Goal: Task Accomplishment & Management: Manage account settings

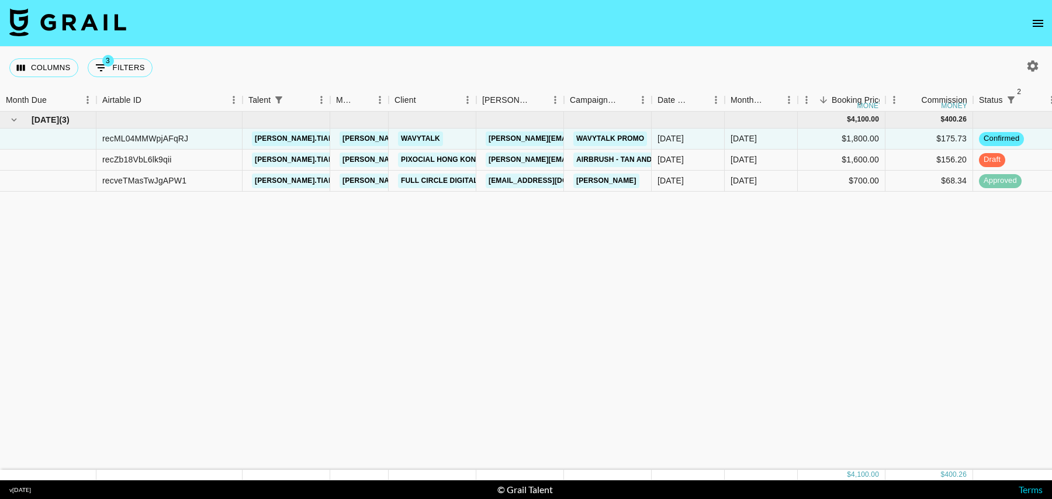
click at [120, 76] on button "3 Filters" at bounding box center [120, 67] width 65 height 19
select select "status"
select select "isNotAnyOf"
select select "status"
select select "isNotAnyOf"
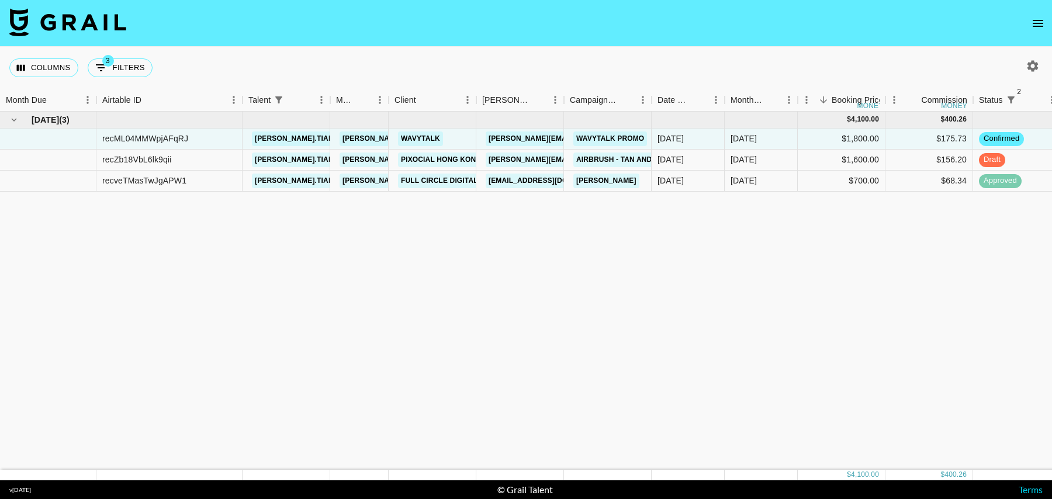
select select "talentName"
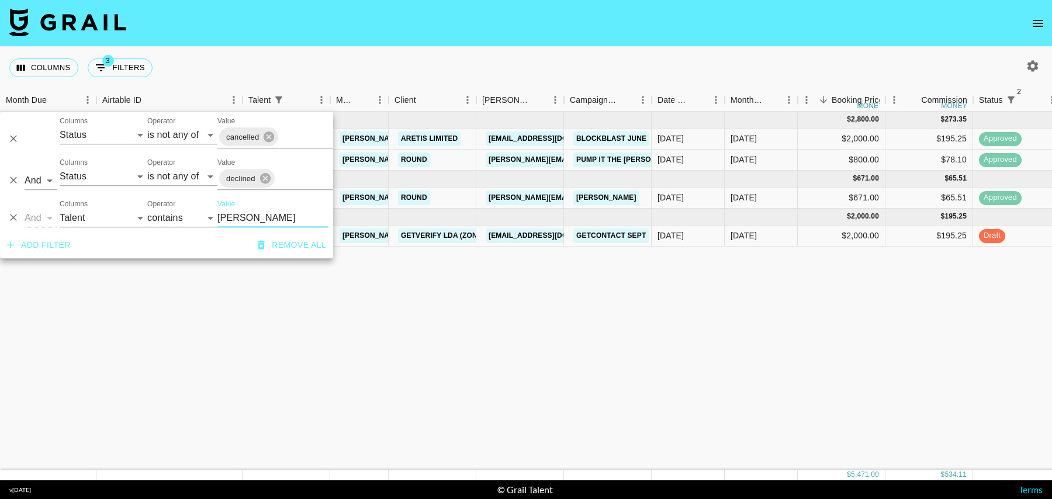
type input "jent"
click at [898, 235] on div "$195.25" at bounding box center [929, 236] width 88 height 21
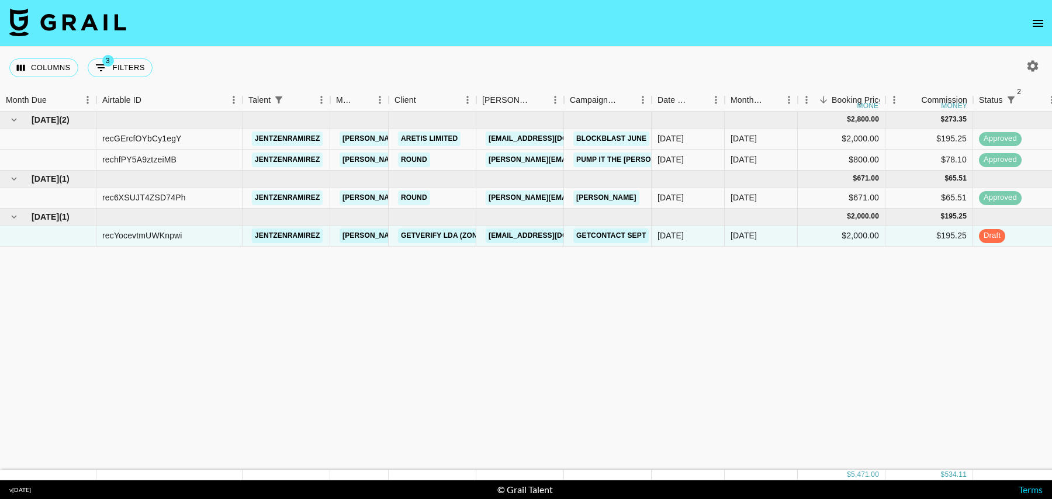
scroll to position [0, 143]
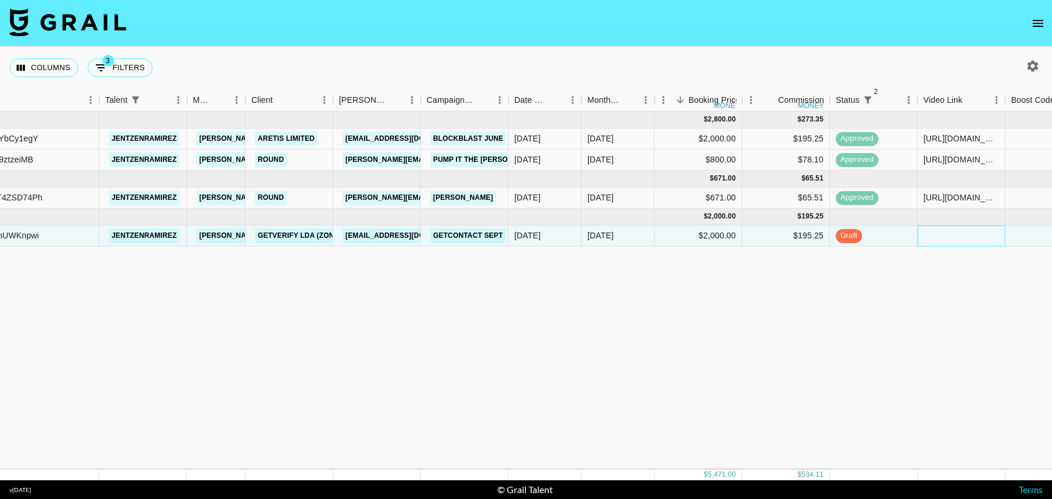
click at [945, 237] on div at bounding box center [962, 236] width 88 height 21
type input "https://www.tiktok.com/@jentzenramirez/video/7543065543541148958?_r=1&_t=ZP-8zD…"
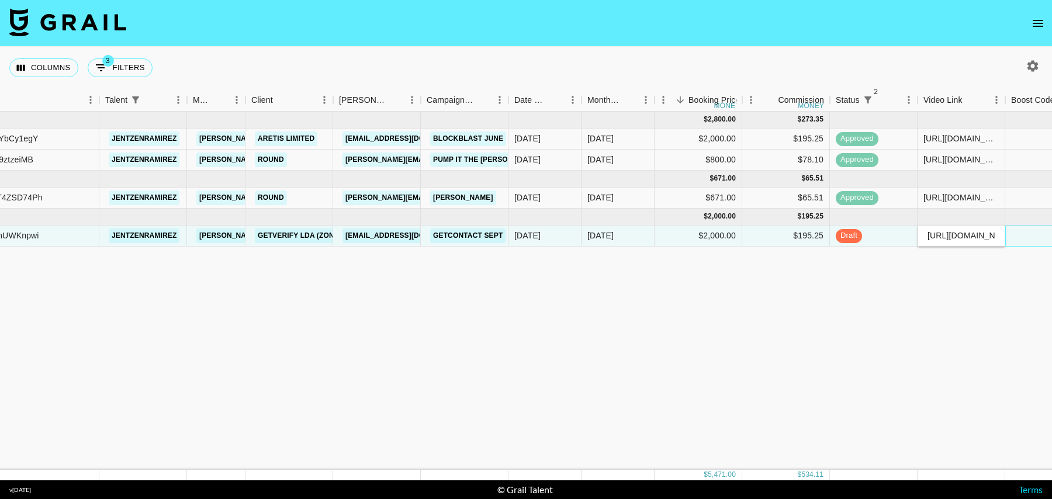
click at [1035, 233] on div at bounding box center [1049, 236] width 88 height 21
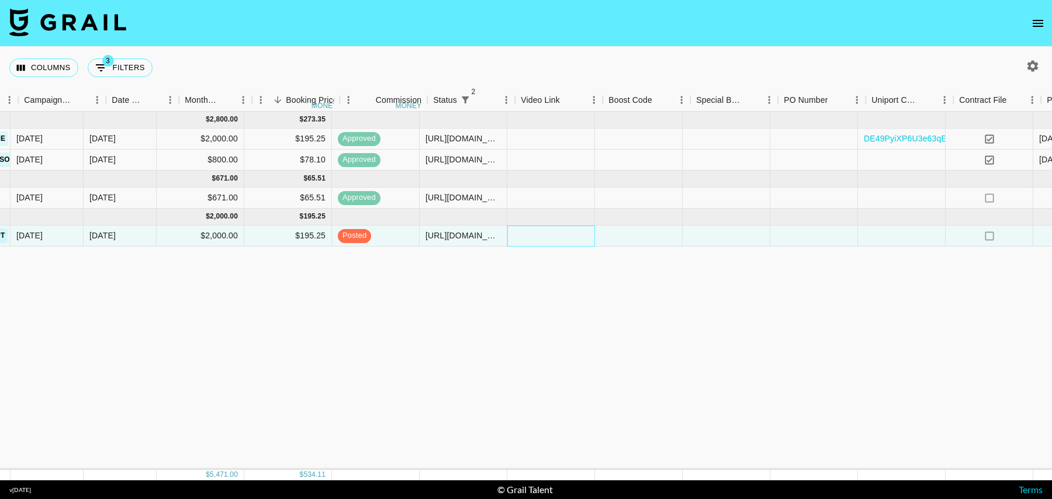
scroll to position [0, 731]
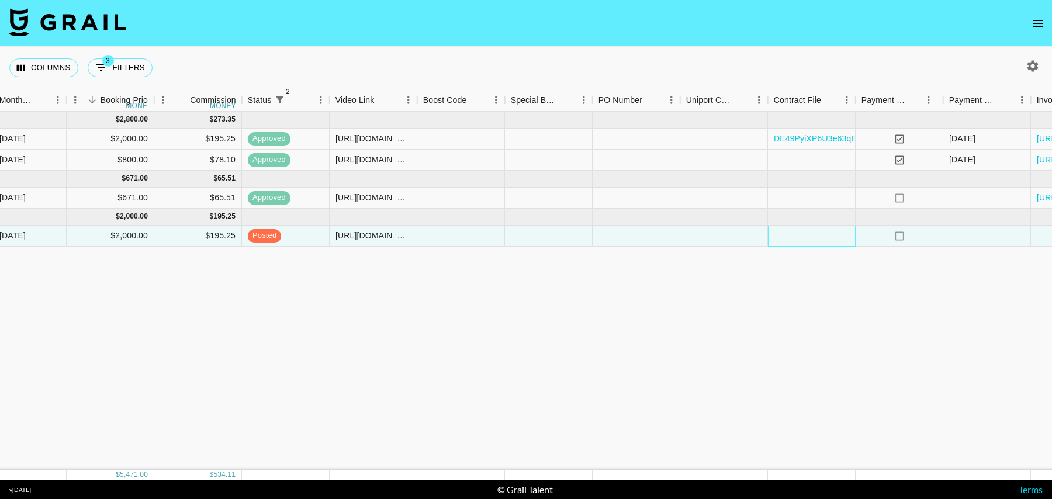
click at [807, 237] on div at bounding box center [812, 236] width 88 height 21
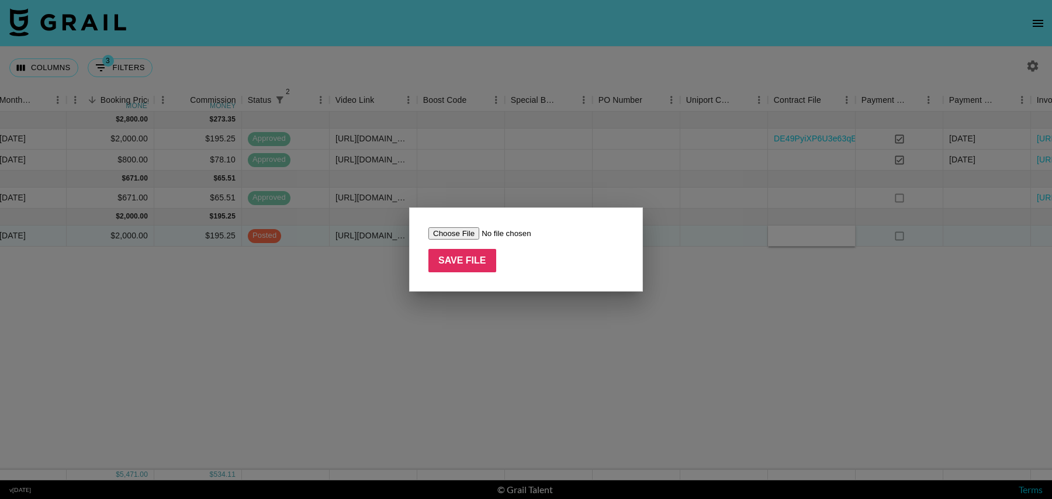
click at [463, 240] on form "Save File" at bounding box center [525, 250] width 195 height 46
click at [460, 233] on input "file" at bounding box center [502, 233] width 148 height 12
type input "C:\fakepath\Screenshot 2025-08-27 at 09.39.50.png"
click at [452, 267] on input "Save File" at bounding box center [462, 260] width 68 height 23
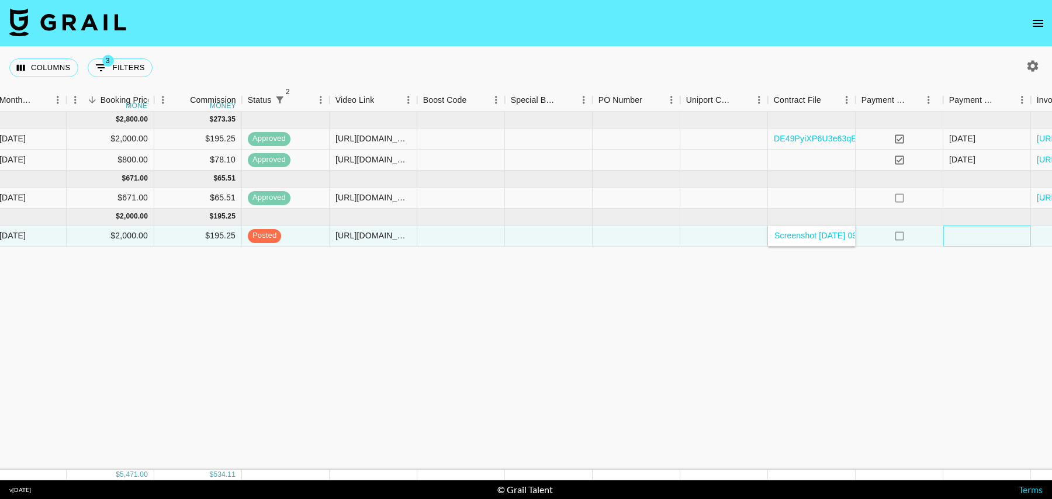
click at [989, 245] on div at bounding box center [987, 236] width 88 height 21
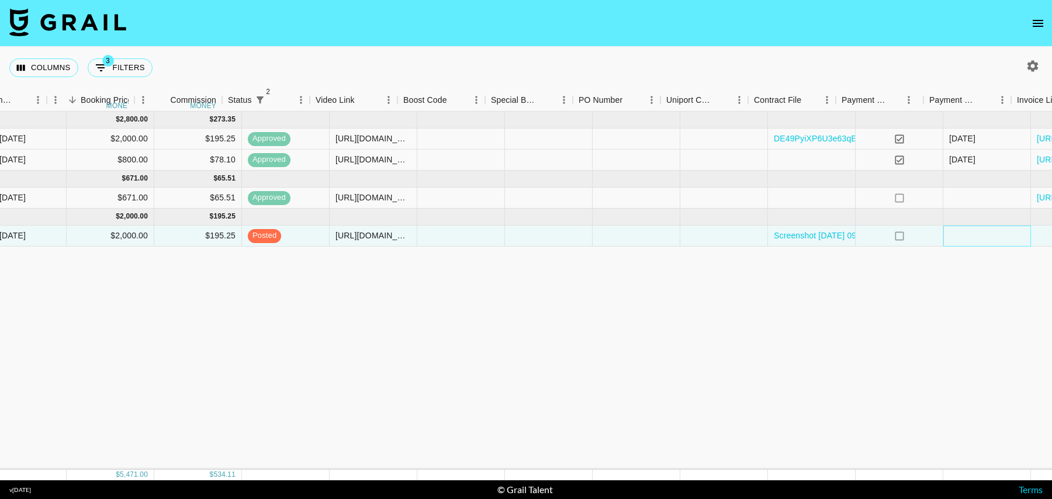
scroll to position [0, 845]
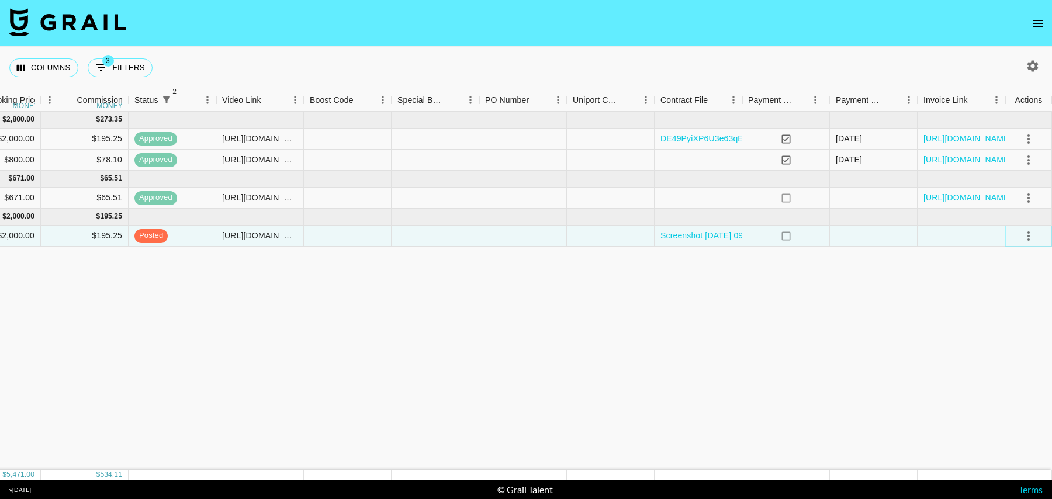
click at [1029, 237] on icon "select merge strategy" at bounding box center [1029, 236] width 14 height 14
click at [1009, 343] on div "Approve" at bounding box center [1003, 344] width 36 height 14
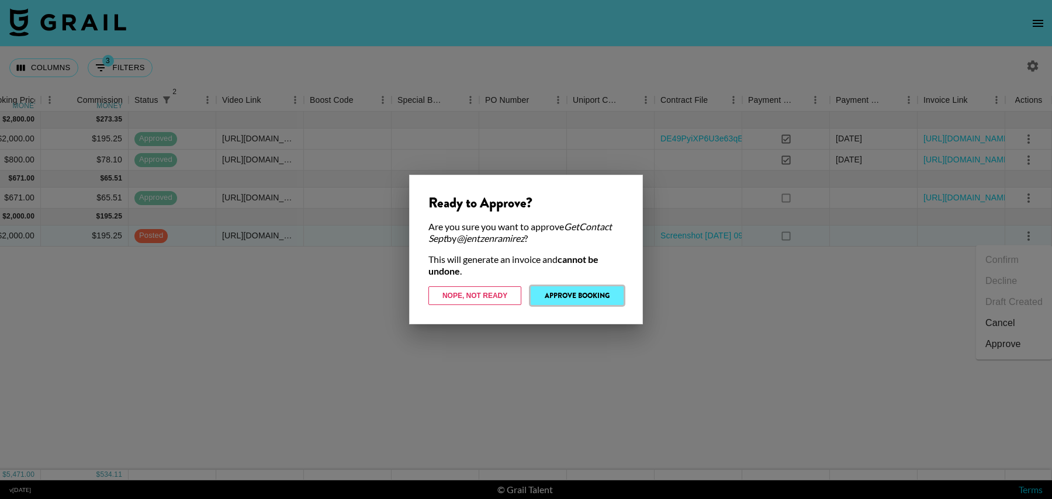
click at [582, 302] on button "Approve Booking" at bounding box center [577, 295] width 93 height 19
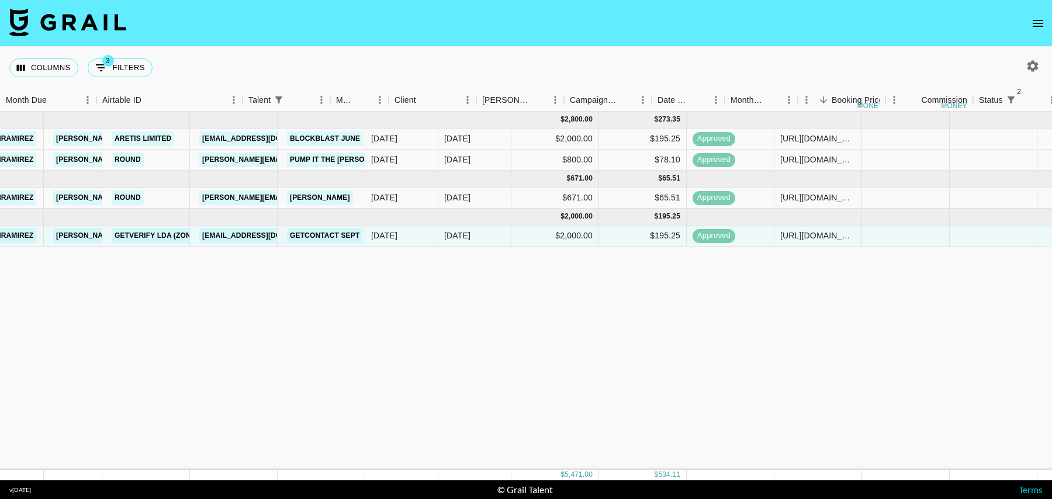
scroll to position [0, 0]
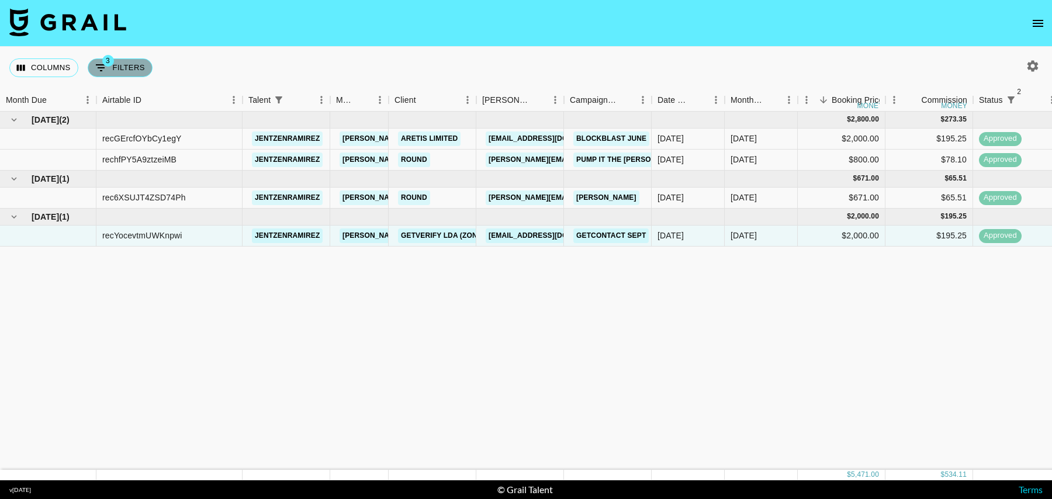
drag, startPoint x: 96, startPoint y: 61, endPoint x: 103, endPoint y: 66, distance: 8.4
click at [96, 61] on icon "Show filters" at bounding box center [101, 68] width 14 height 14
select select "status"
select select "isNotAnyOf"
select select "status"
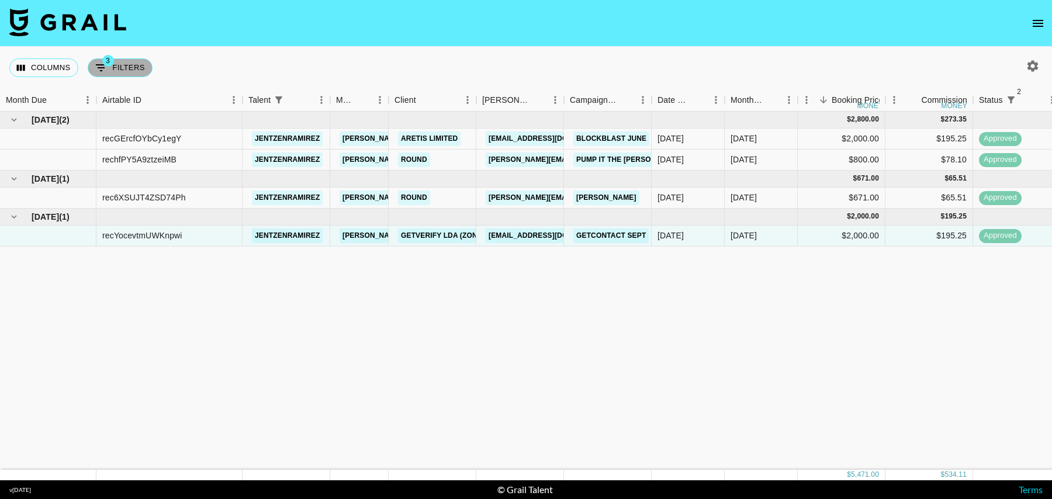
select select "isNotAnyOf"
select select "talentName"
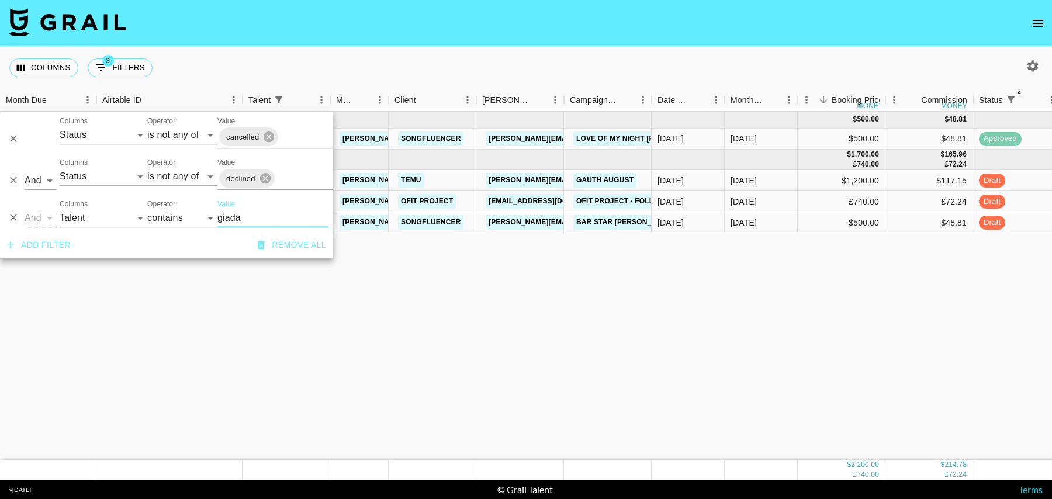
type input "giada"
click at [815, 214] on div "$500.00" at bounding box center [842, 222] width 88 height 21
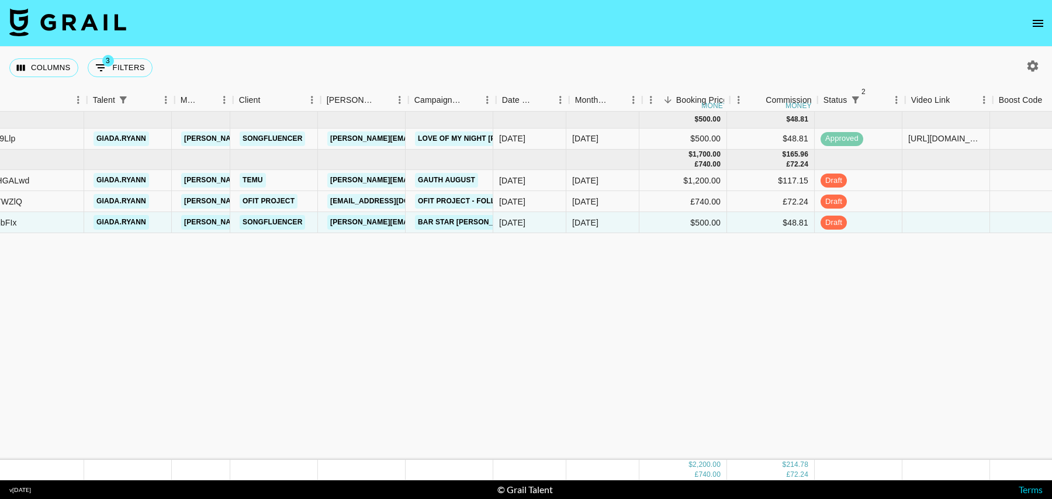
scroll to position [0, 178]
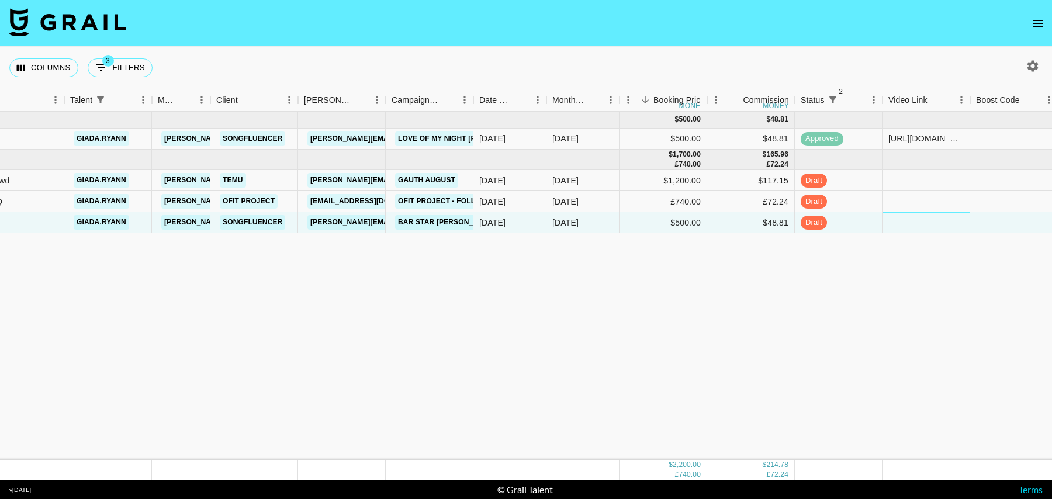
click at [924, 229] on div at bounding box center [927, 222] width 88 height 21
type input "https://www.tiktok.com/@giada.ryann/video/7542995539978112270?_r=1&_t=ZT-8zD0ey…"
click at [990, 223] on div at bounding box center [1014, 222] width 88 height 21
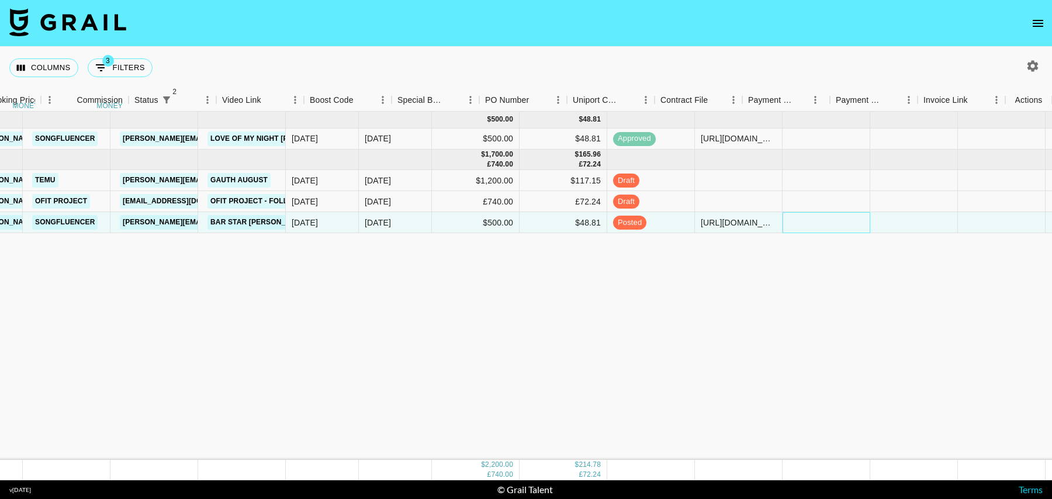
scroll to position [0, 845]
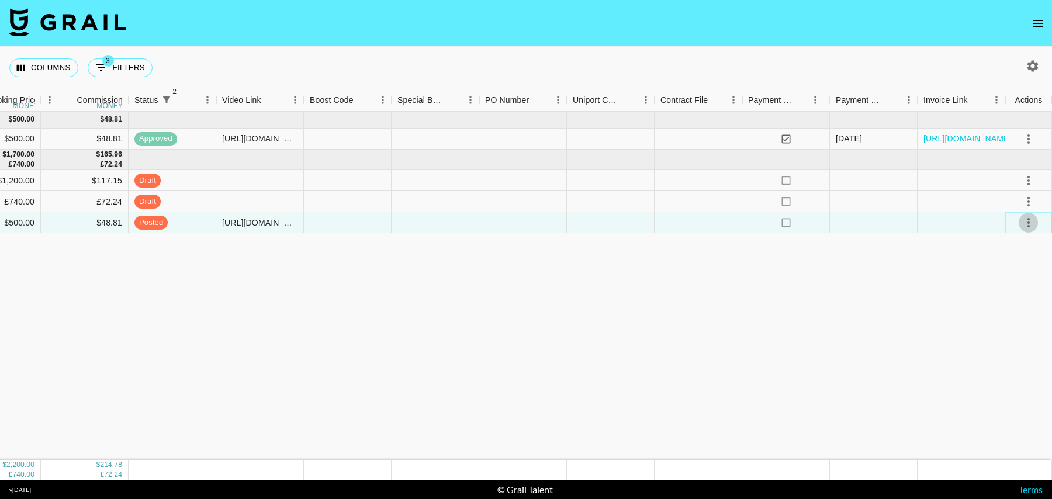
click at [1034, 226] on icon "select merge strategy" at bounding box center [1029, 223] width 14 height 14
click at [990, 327] on div "Approve" at bounding box center [1003, 332] width 36 height 14
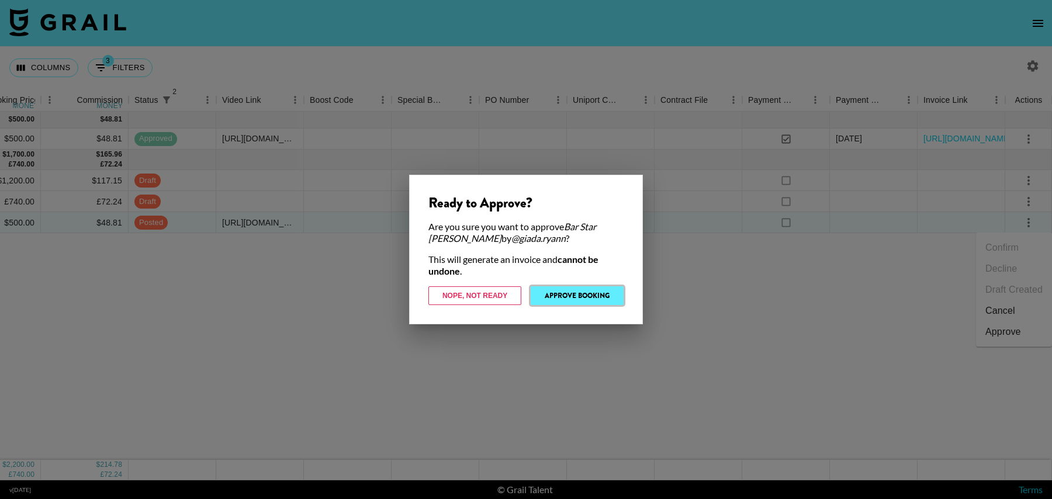
click at [561, 300] on button "Approve Booking" at bounding box center [577, 295] width 93 height 19
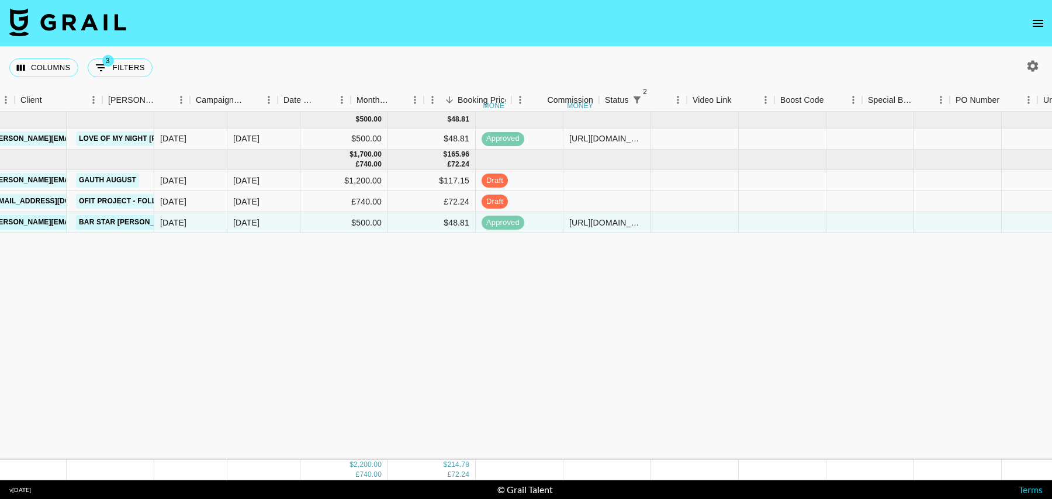
scroll to position [0, 374]
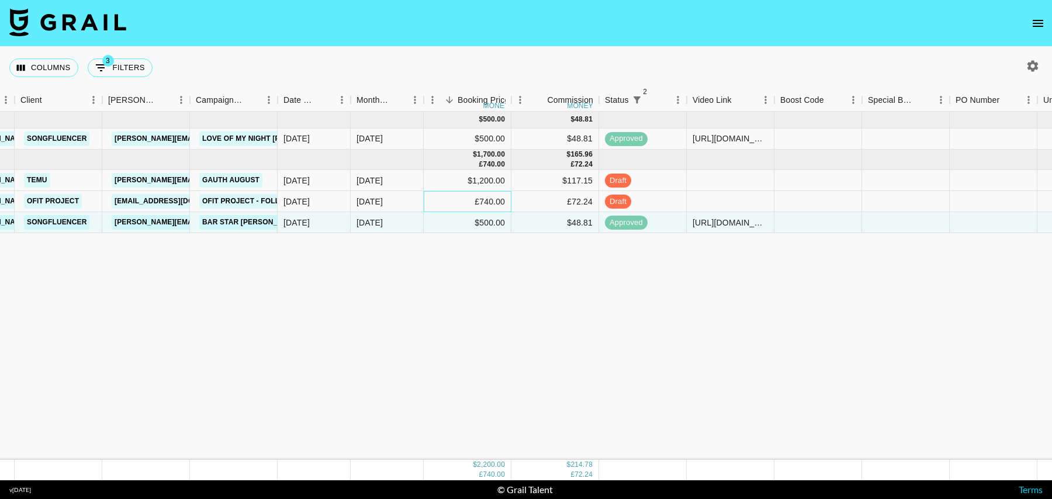
click at [461, 198] on div "£740.00" at bounding box center [468, 201] width 88 height 21
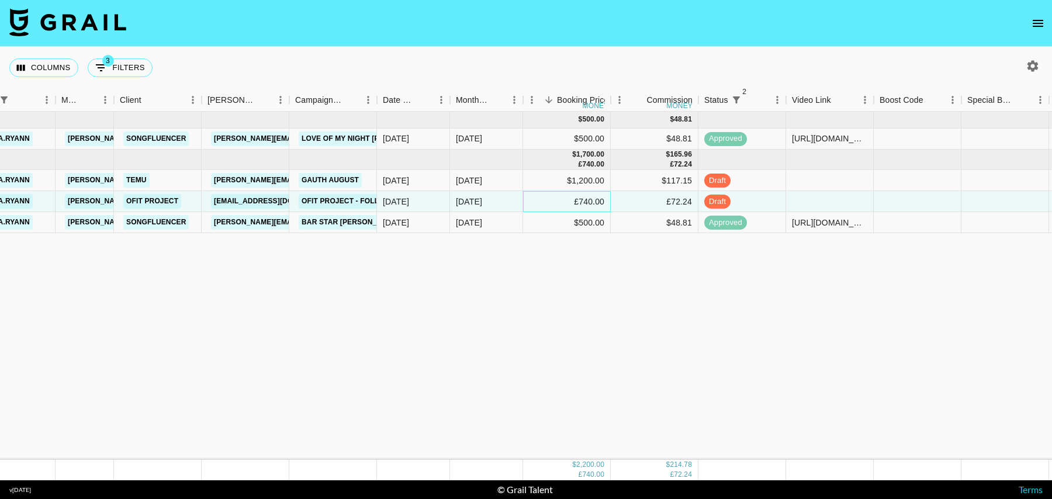
scroll to position [0, 244]
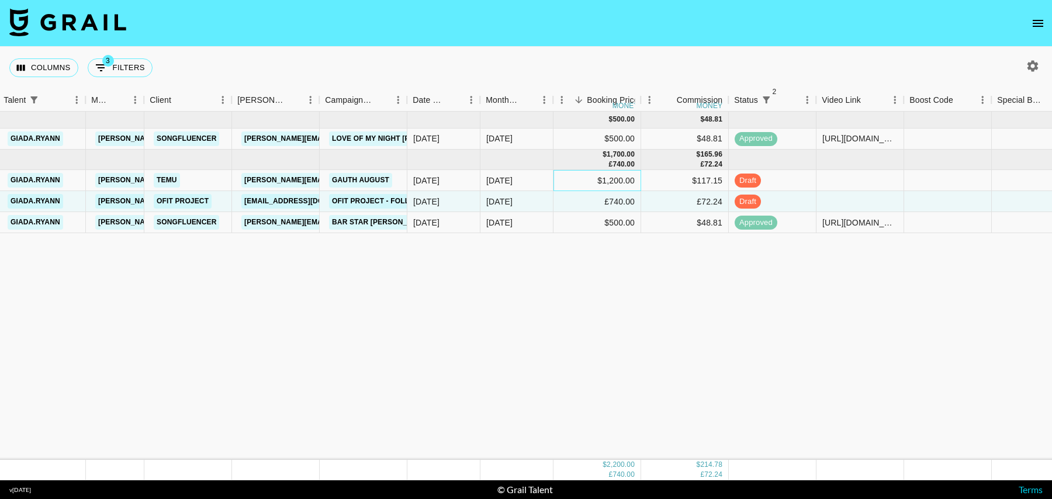
click at [555, 185] on div "$1,200.00" at bounding box center [597, 180] width 88 height 21
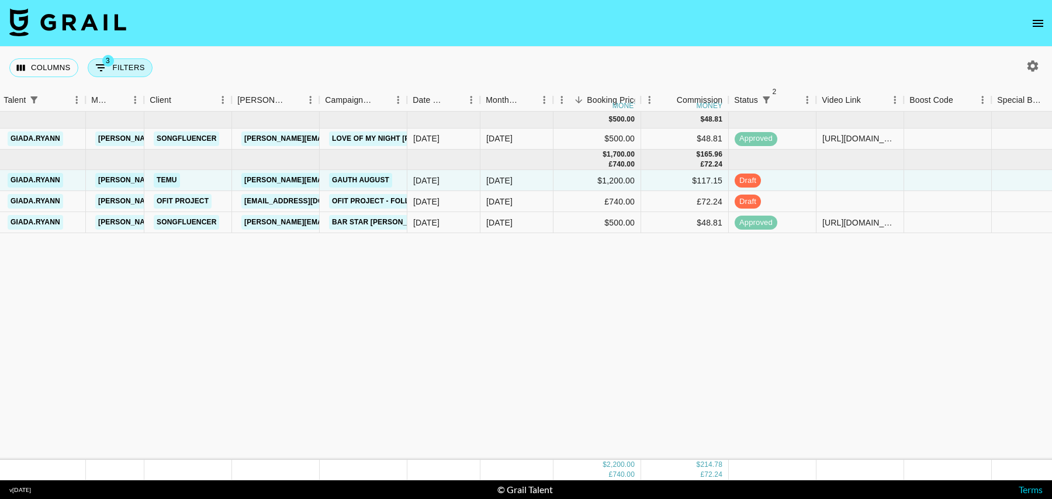
click at [140, 67] on button "3 Filters" at bounding box center [120, 67] width 65 height 19
select select "status"
select select "isNotAnyOf"
select select "status"
select select "isNotAnyOf"
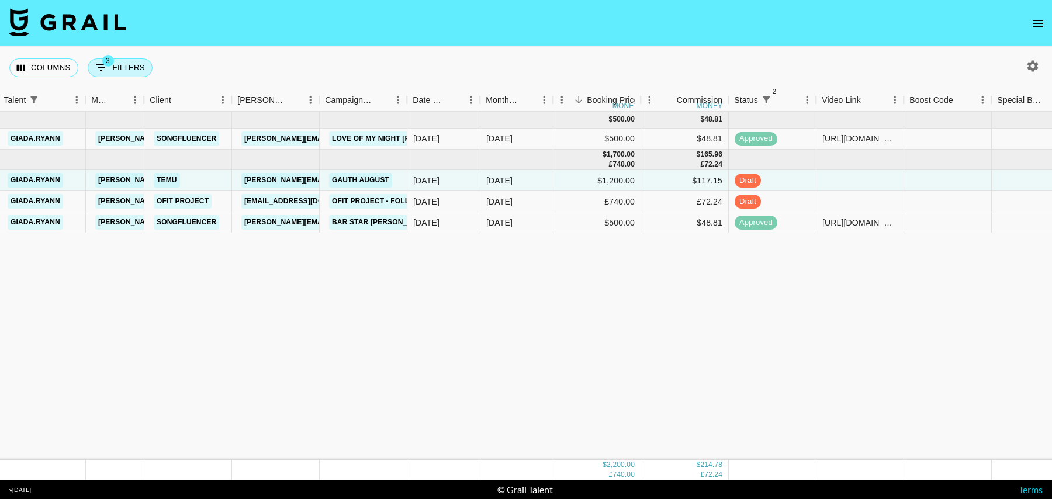
select select "talentName"
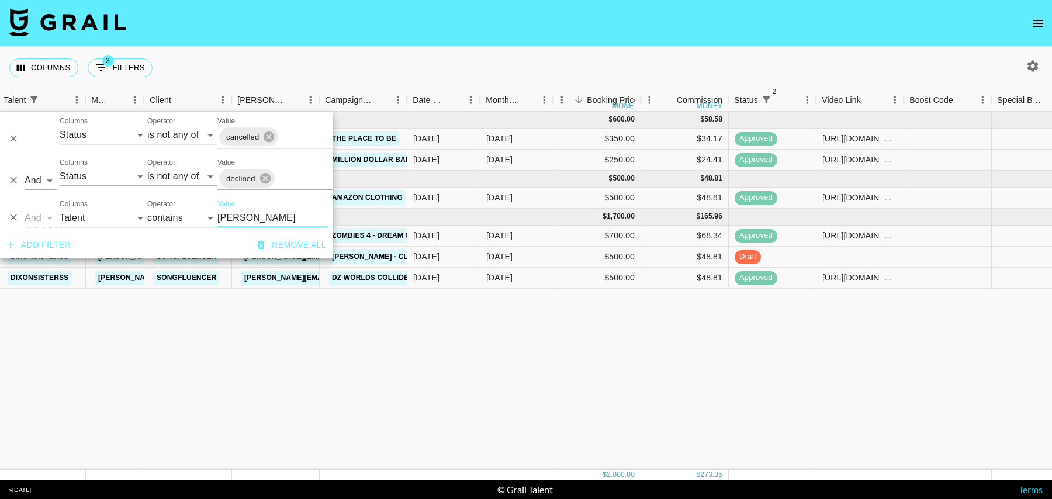
type input "dixon"
click at [506, 354] on div "Jun '25 ( 2 ) $ 600.00 $ 58.58 recXlSRj3ICWkDT7Z dixonsisterss tancredi@grail-t…" at bounding box center [704, 291] width 1897 height 358
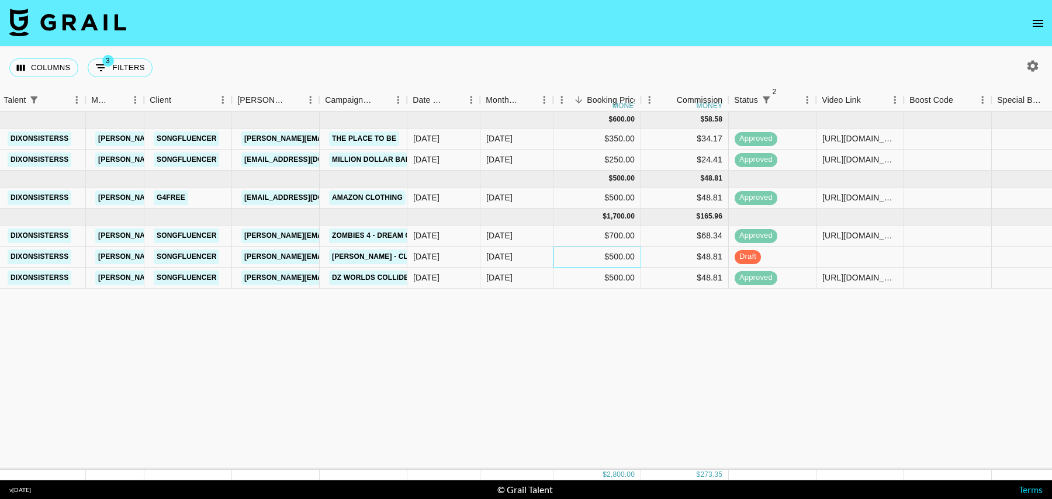
click at [559, 262] on div "$500.00" at bounding box center [597, 257] width 88 height 21
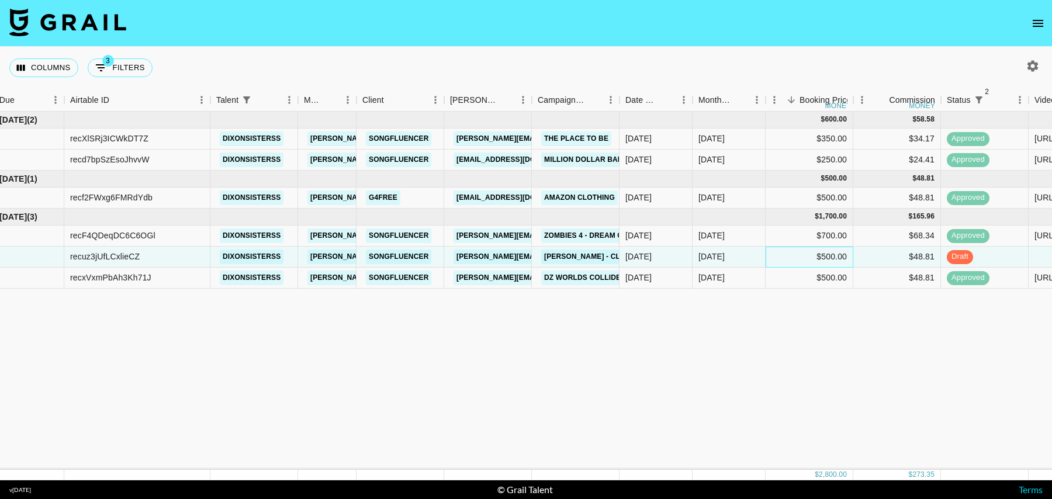
scroll to position [0, 0]
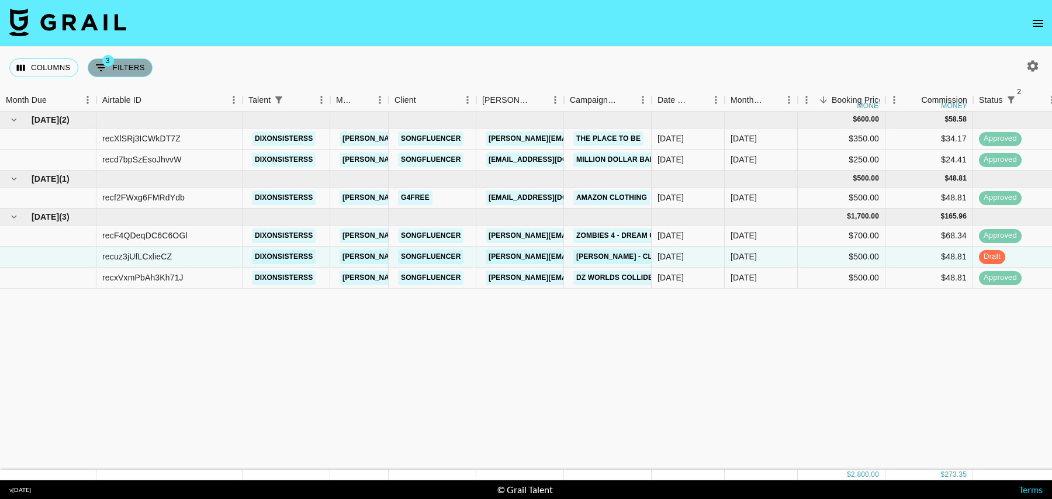
click at [106, 66] on span "3" at bounding box center [108, 61] width 12 height 12
select select "status"
select select "isNotAnyOf"
select select "status"
select select "isNotAnyOf"
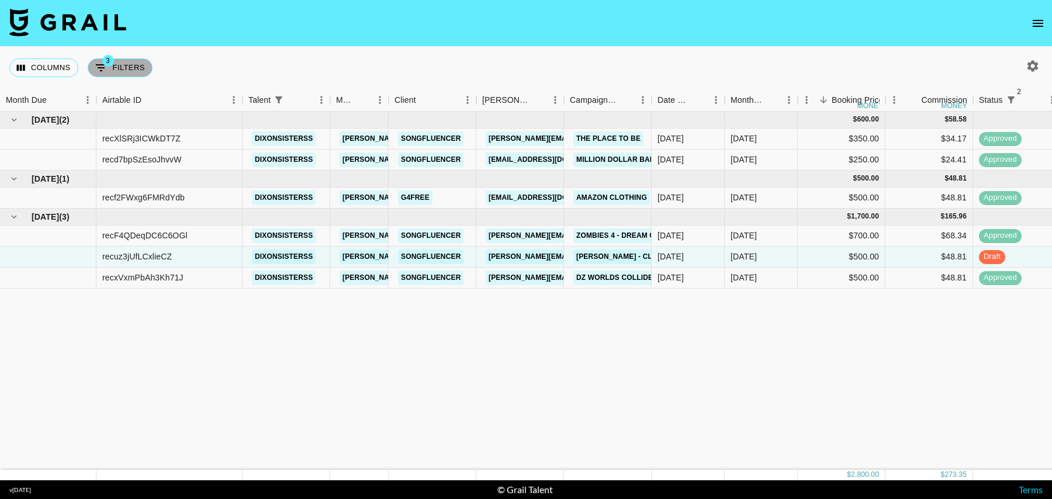
select select "talentName"
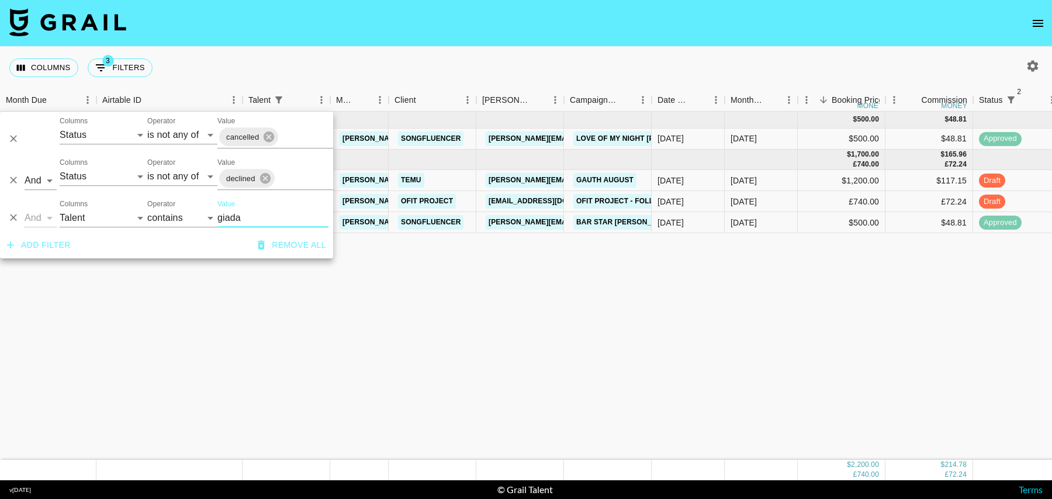
type input "giada"
click at [809, 211] on div "£740.00" at bounding box center [842, 201] width 88 height 21
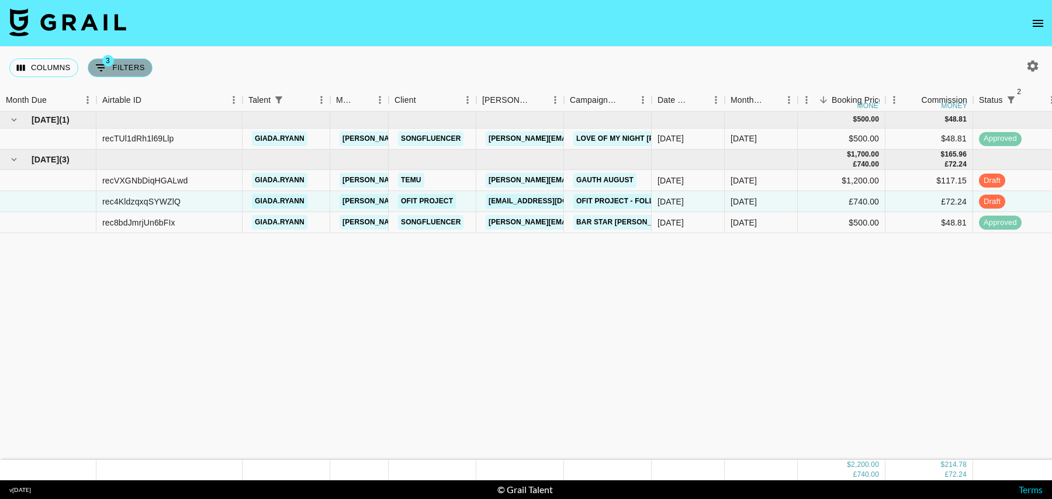
click at [133, 70] on button "3 Filters" at bounding box center [120, 67] width 65 height 19
select select "status"
select select "isNotAnyOf"
select select "status"
select select "isNotAnyOf"
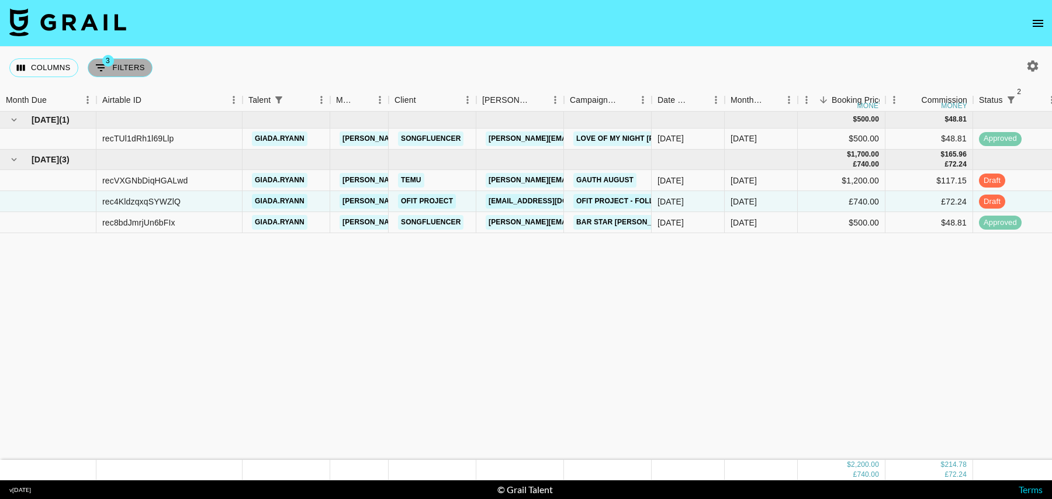
select select "talentName"
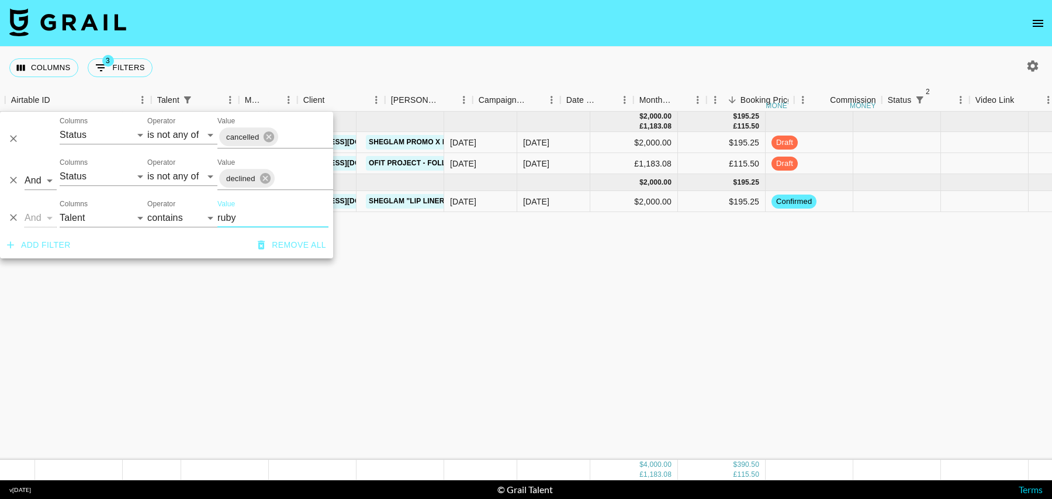
scroll to position [0, 215]
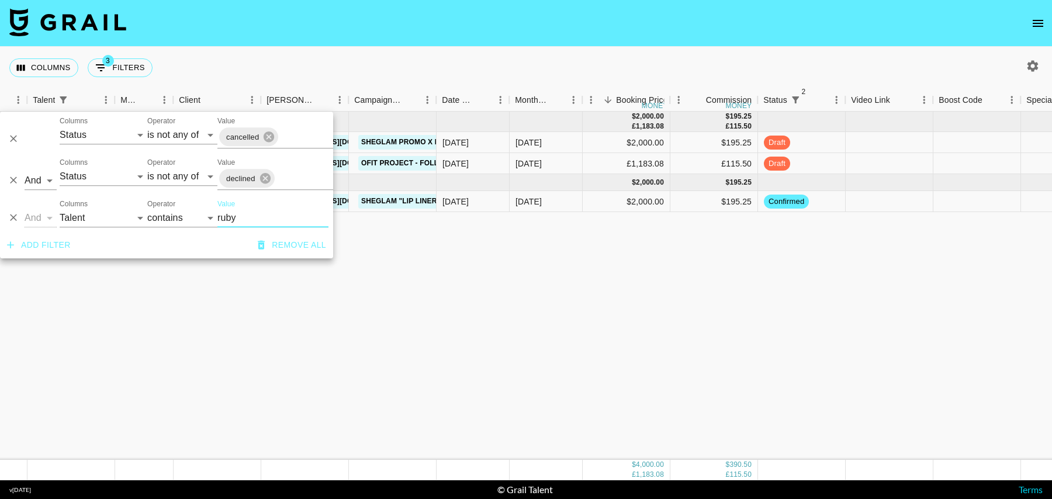
type input "ruby"
click at [878, 200] on div at bounding box center [890, 201] width 88 height 21
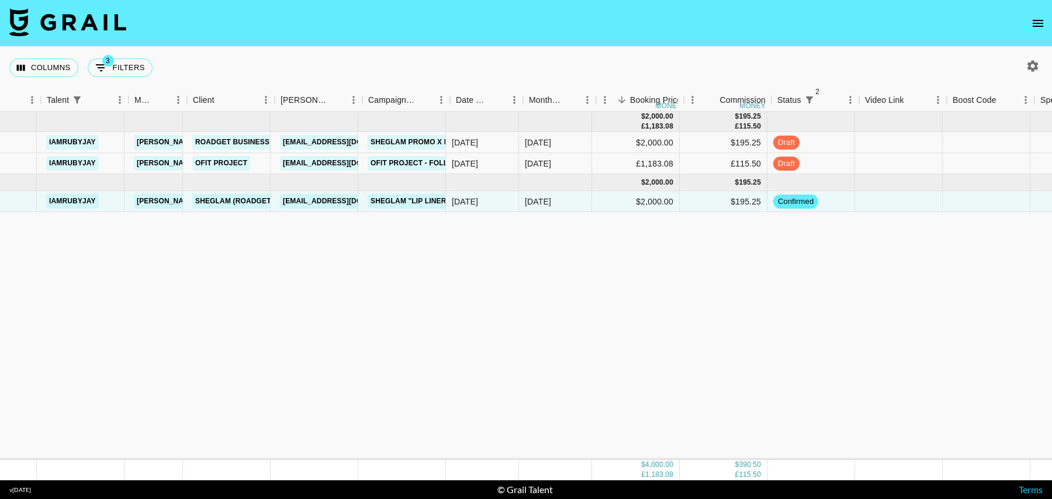
scroll to position [0, 200]
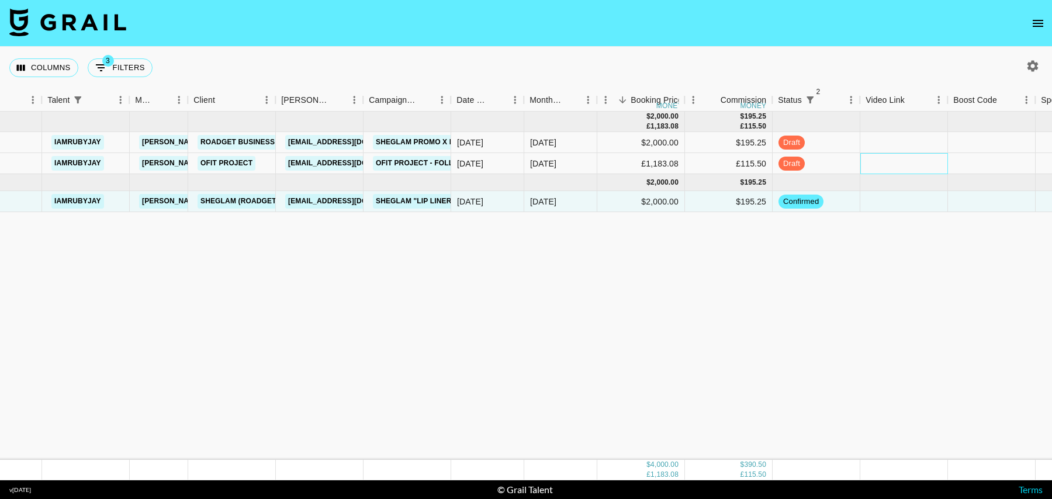
click at [884, 159] on div at bounding box center [904, 163] width 88 height 21
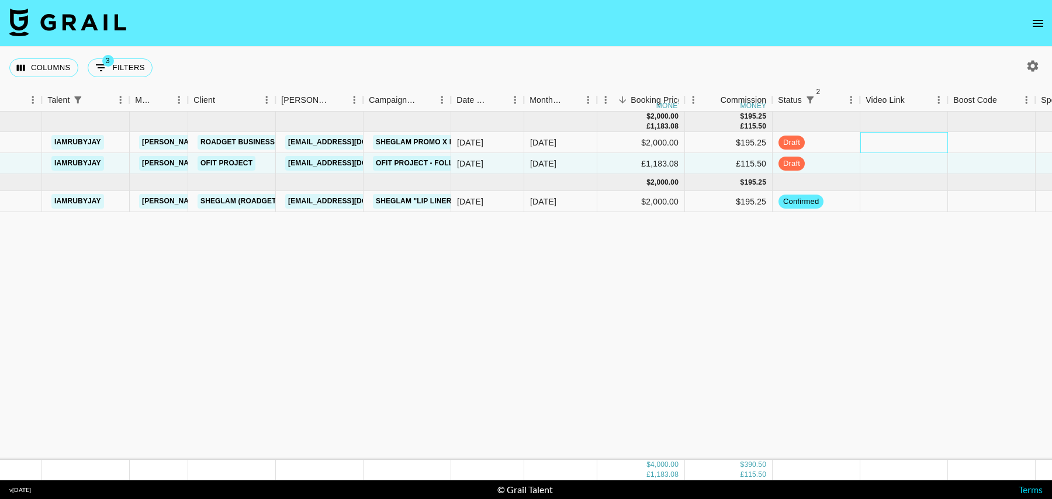
click at [900, 139] on div at bounding box center [904, 142] width 88 height 21
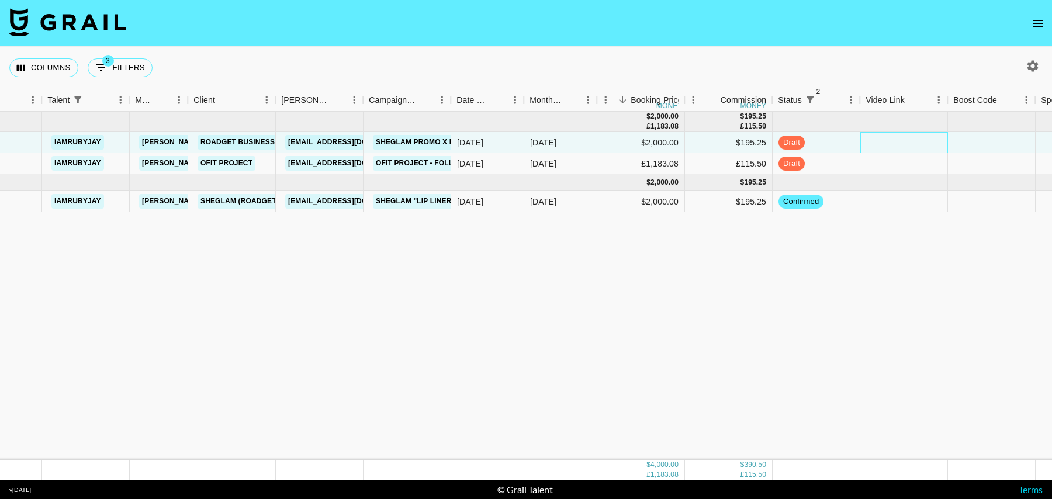
click at [927, 139] on div at bounding box center [904, 142] width 88 height 21
type input "https://www.tiktok.com/@iamrubyjay/video/7542976387603352887?_r=1&_t=ZT-8zCudCE…"
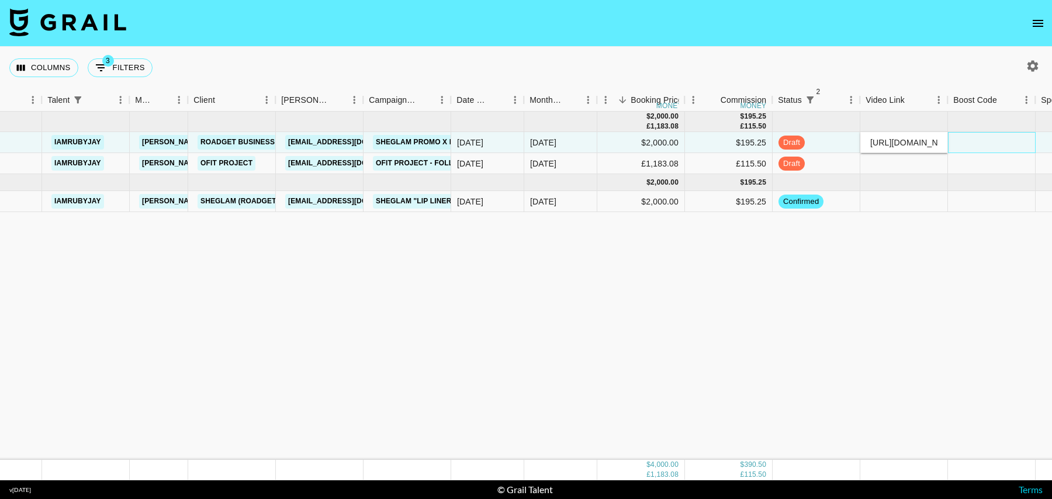
click at [966, 142] on div at bounding box center [992, 142] width 88 height 21
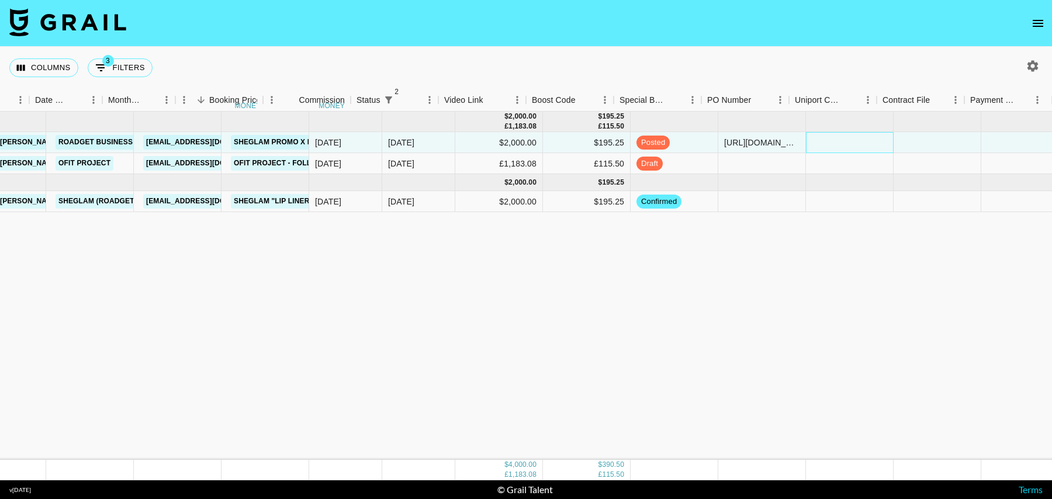
scroll to position [0, 845]
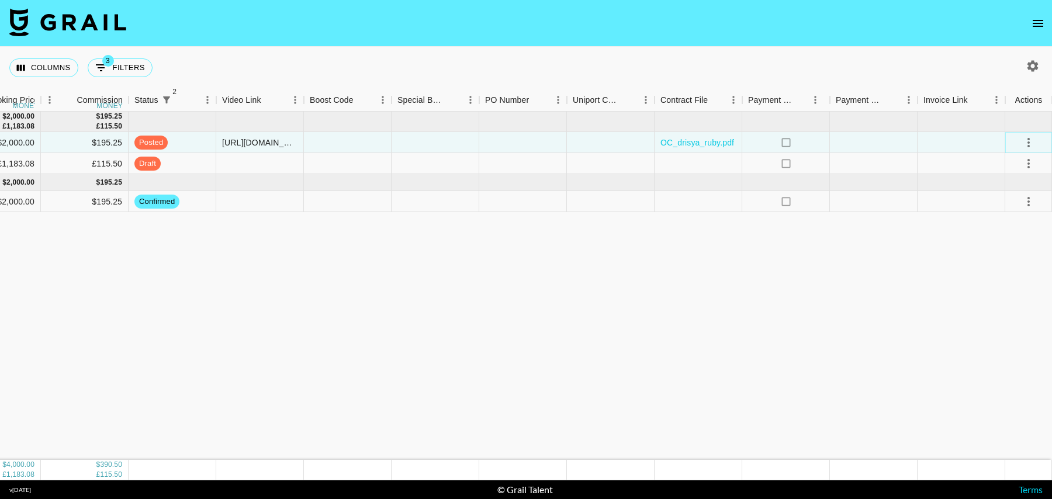
click at [1036, 141] on button "select merge strategy" at bounding box center [1029, 143] width 20 height 20
click at [1002, 250] on div "Approve" at bounding box center [1003, 252] width 36 height 14
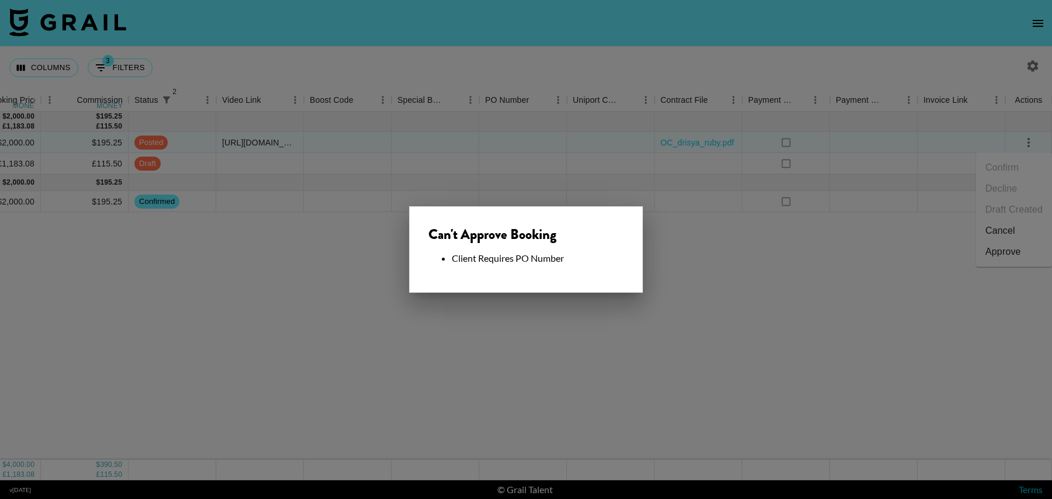
click at [644, 303] on div at bounding box center [526, 249] width 1052 height 499
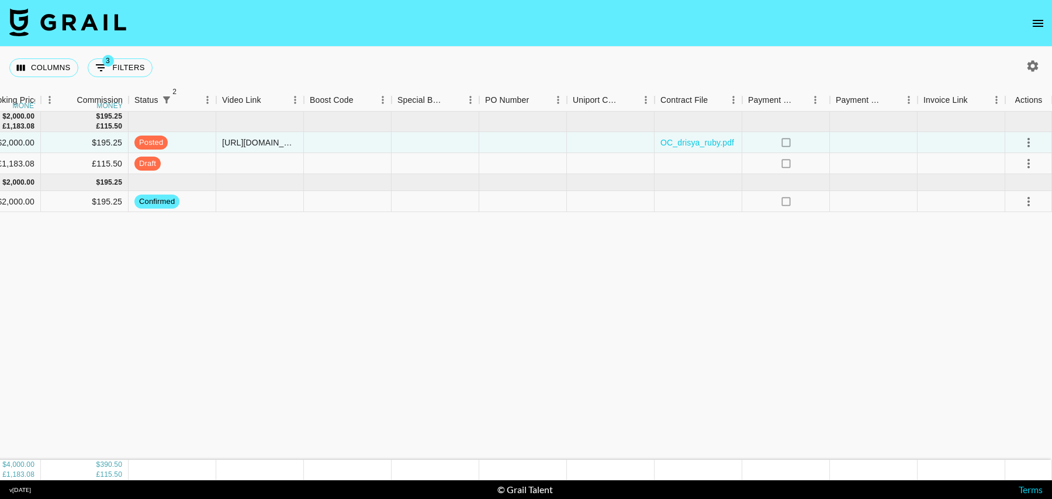
scroll to position [0, 0]
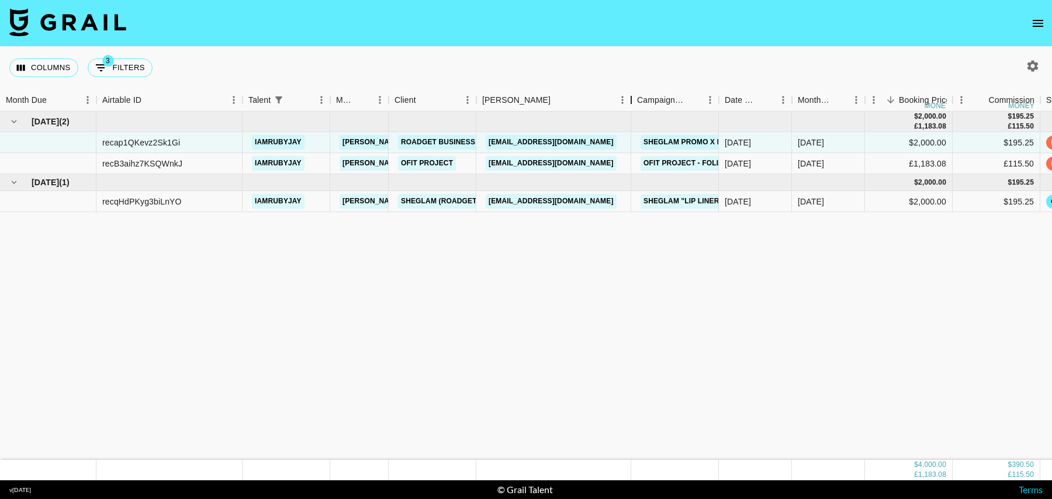
drag, startPoint x: 561, startPoint y: 101, endPoint x: 628, endPoint y: 101, distance: 67.2
click at [628, 101] on div "Booker" at bounding box center [631, 100] width 14 height 23
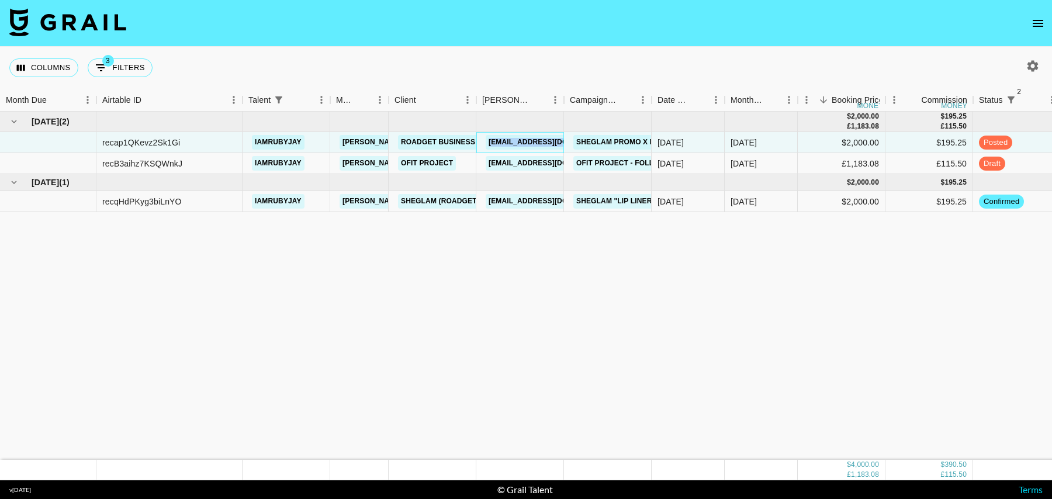
drag, startPoint x: 616, startPoint y: 142, endPoint x: 487, endPoint y: 144, distance: 128.6
click at [487, 144] on div "en-kolcare11@sheglam.com" at bounding box center [520, 142] width 88 height 21
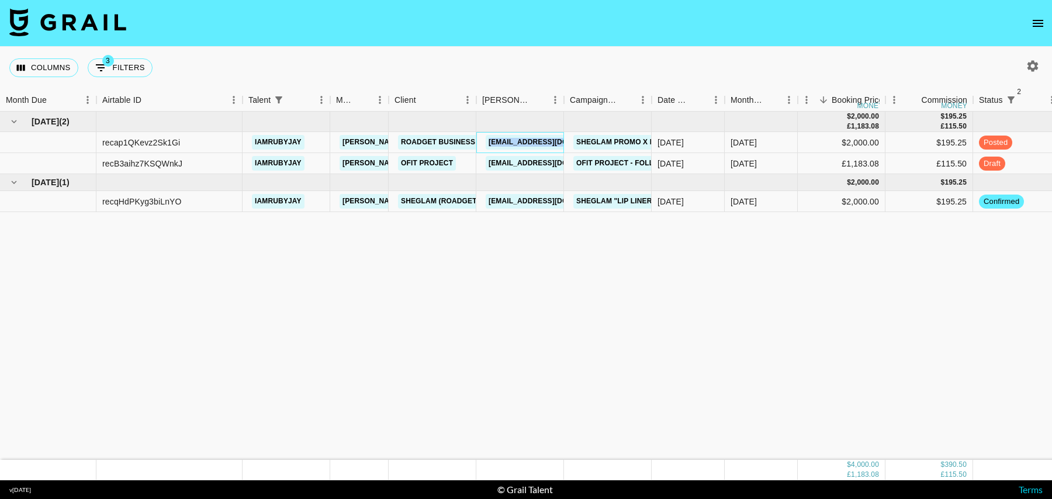
copy link "en-kolcare11@sheglam.com"
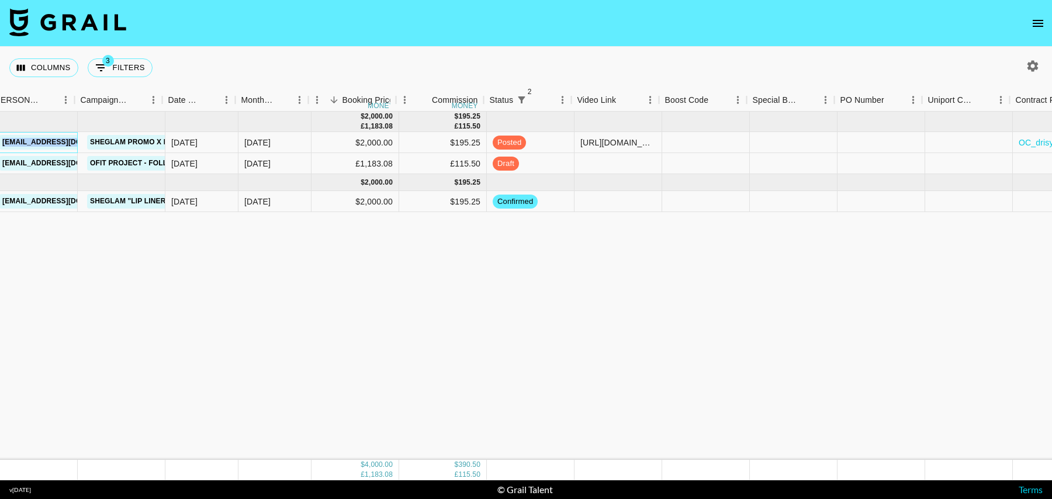
scroll to position [0, 489]
click at [867, 148] on div at bounding box center [879, 142] width 88 height 21
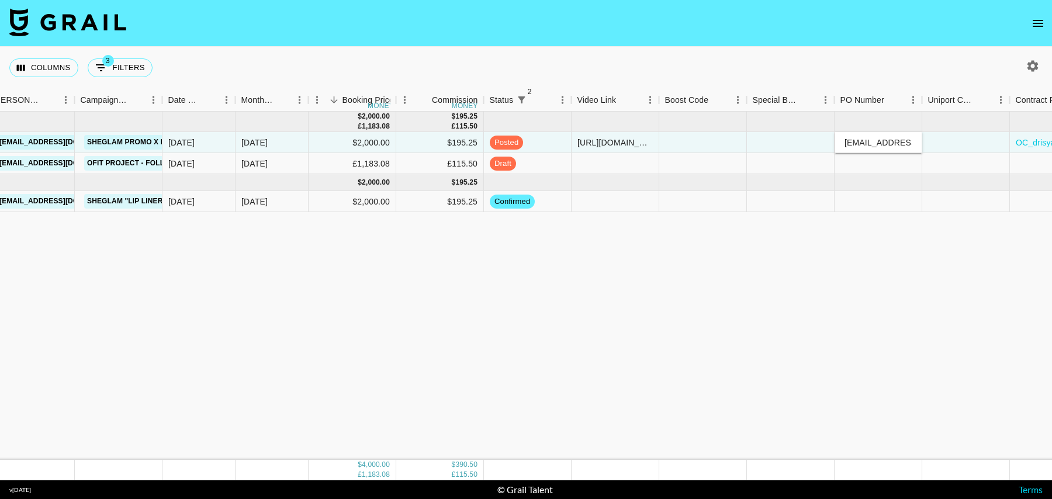
scroll to position [0, 38]
type input "en-kolcare11@sheglam.com"
click at [947, 138] on div at bounding box center [966, 142] width 88 height 21
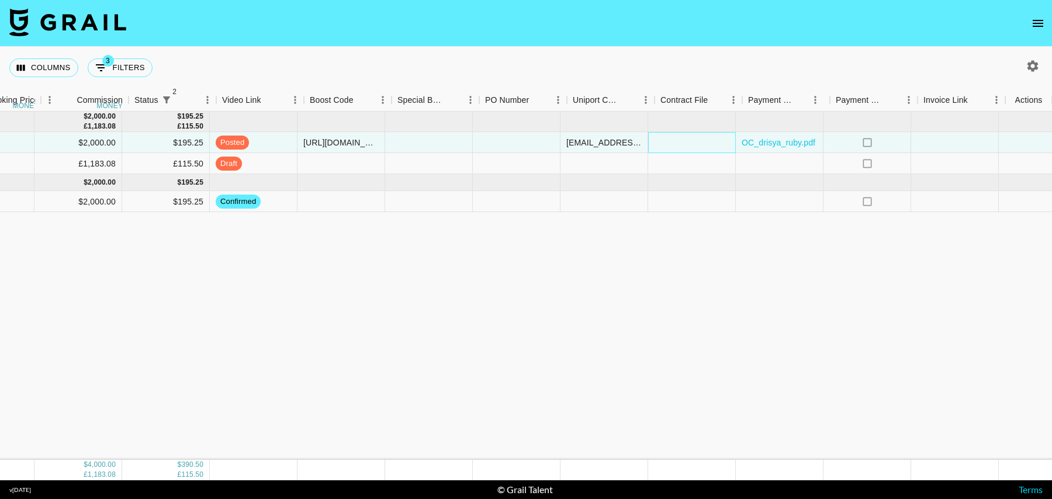
scroll to position [0, 845]
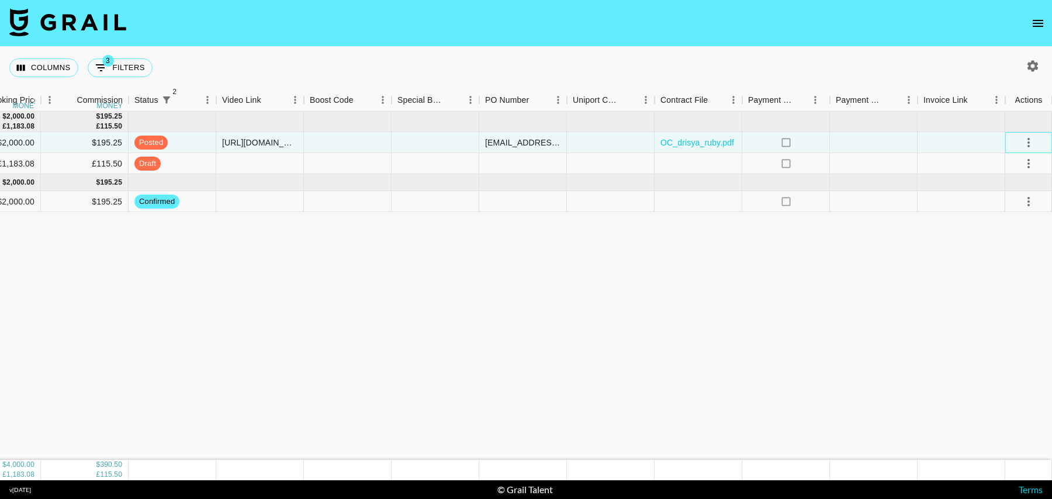
click at [1043, 139] on div at bounding box center [1028, 142] width 47 height 21
click at [1023, 139] on icon "select merge strategy" at bounding box center [1029, 143] width 14 height 14
click at [1007, 252] on div "Approve" at bounding box center [1003, 252] width 36 height 14
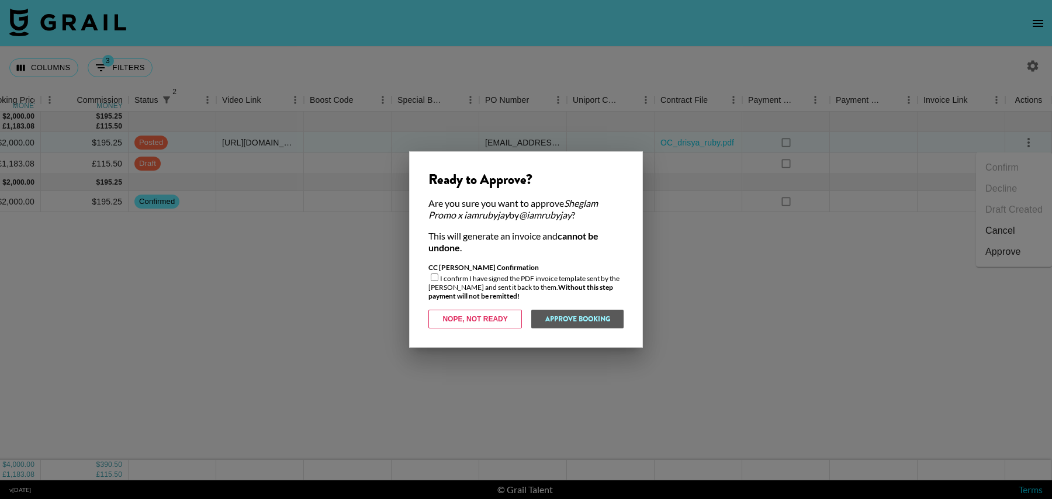
click at [433, 277] on input "checkbox" at bounding box center [435, 278] width 8 height 8
checkbox input "true"
click at [552, 317] on button "Approve Booking" at bounding box center [577, 319] width 93 height 19
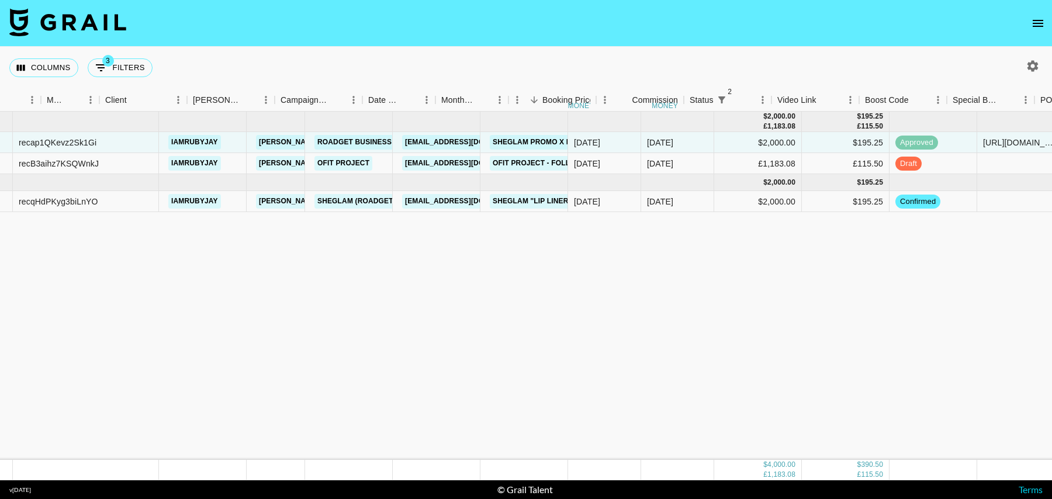
scroll to position [0, 0]
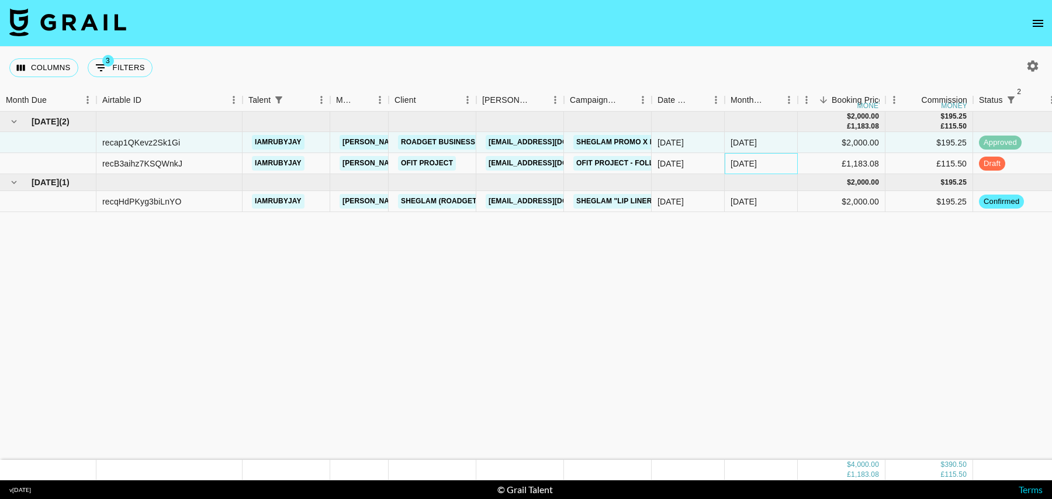
click at [761, 163] on div "Aug '25" at bounding box center [761, 163] width 73 height 21
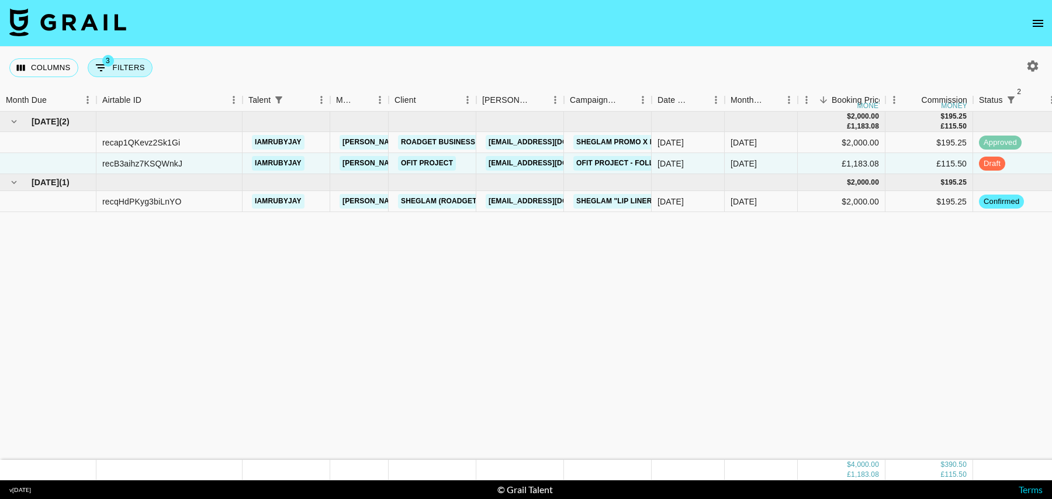
click at [135, 65] on button "3 Filters" at bounding box center [120, 67] width 65 height 19
select select "status"
select select "isNotAnyOf"
select select "status"
select select "isNotAnyOf"
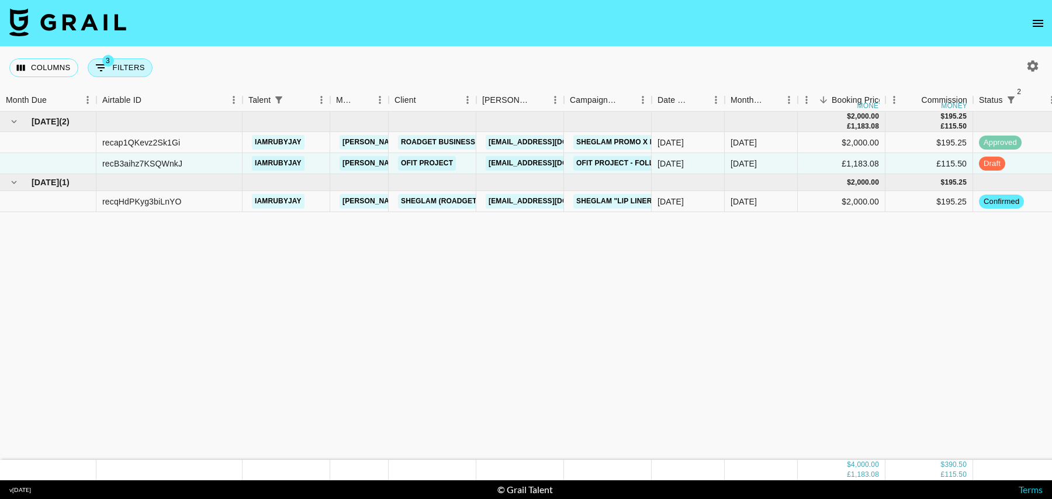
select select "talentName"
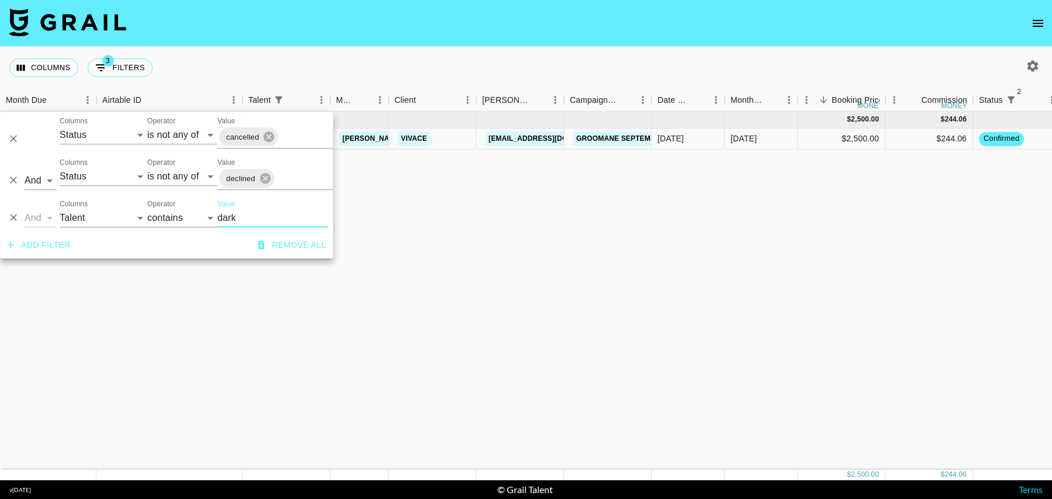
type input "dark"
click at [825, 140] on div "$2,500.00" at bounding box center [842, 139] width 88 height 21
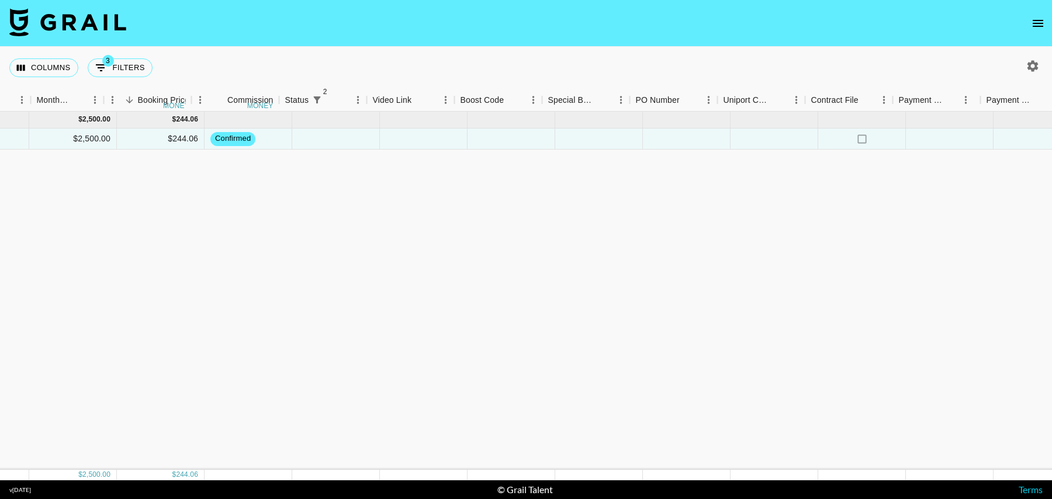
scroll to position [0, 845]
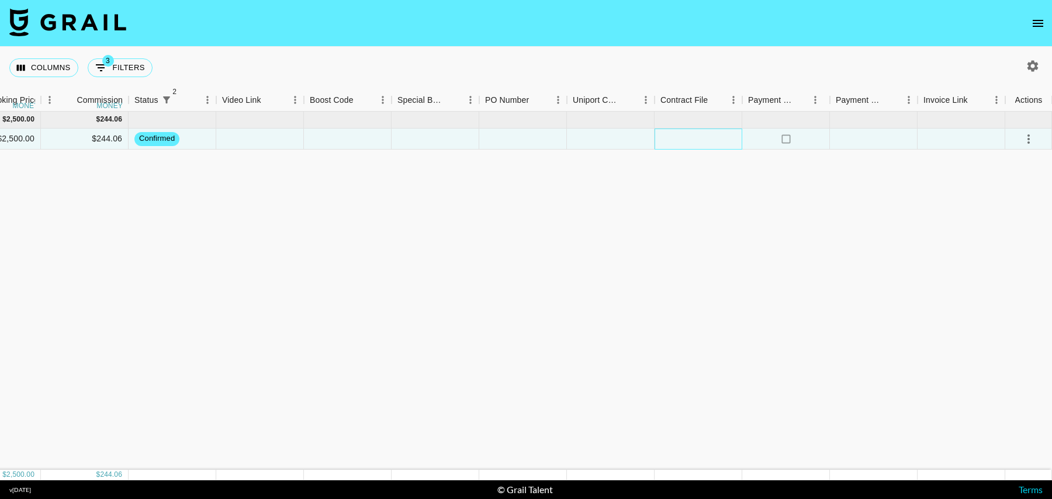
click at [693, 136] on div at bounding box center [699, 139] width 88 height 21
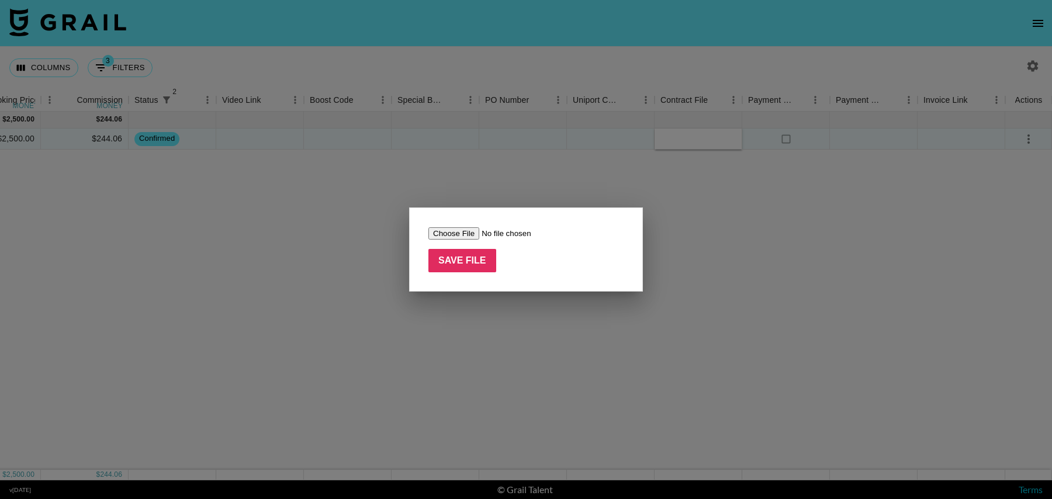
click at [463, 233] on input "file" at bounding box center [502, 233] width 148 height 12
type input "C:\fakepath\Ivy Beauty x DARKKSON Partnership Contract (1) (1).pdf"
click at [449, 267] on input "Save File" at bounding box center [462, 260] width 68 height 23
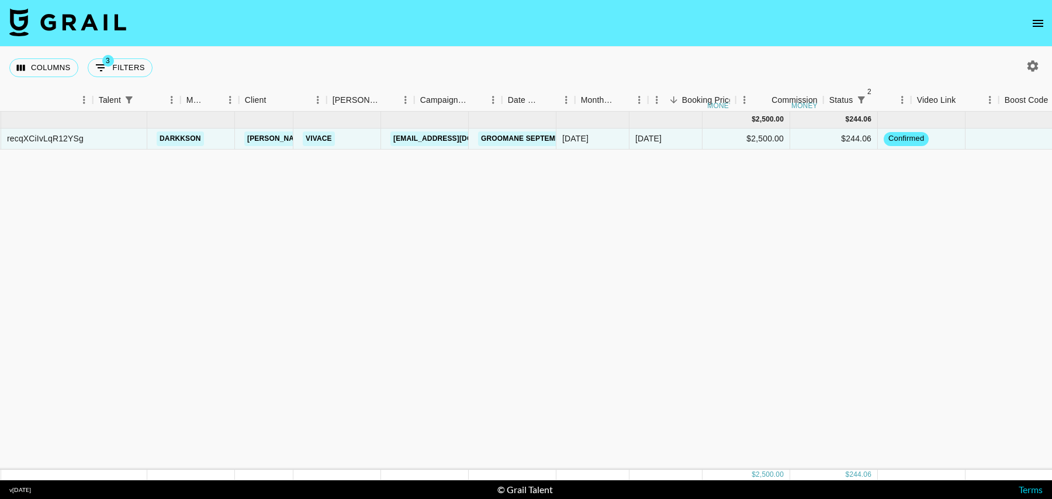
scroll to position [0, 0]
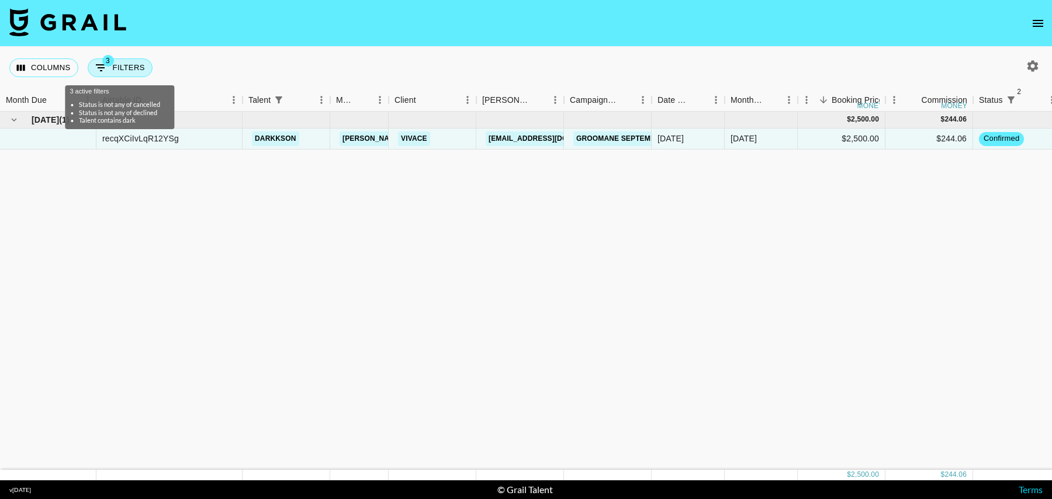
click at [120, 73] on button "3 Filters" at bounding box center [120, 67] width 65 height 19
select select "status"
select select "isNotAnyOf"
select select "status"
select select "isNotAnyOf"
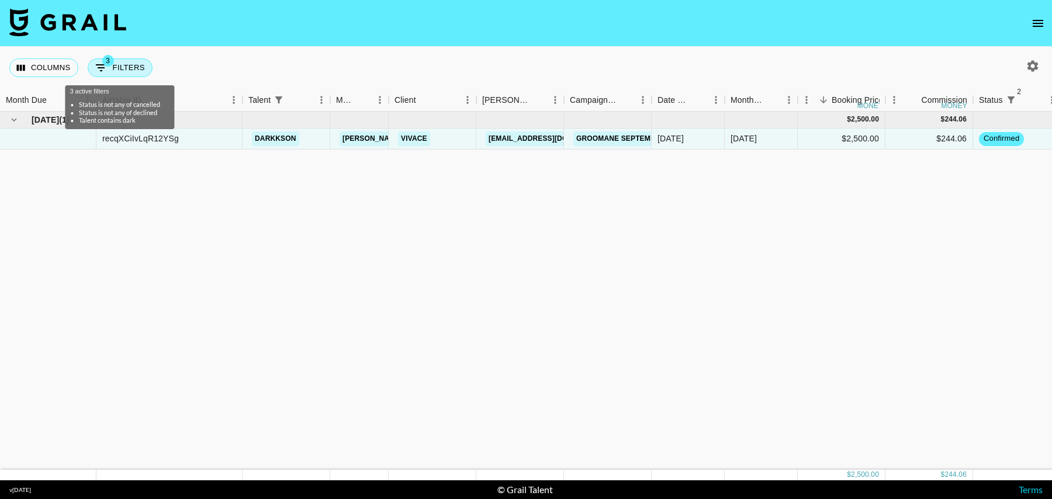
select select "talentName"
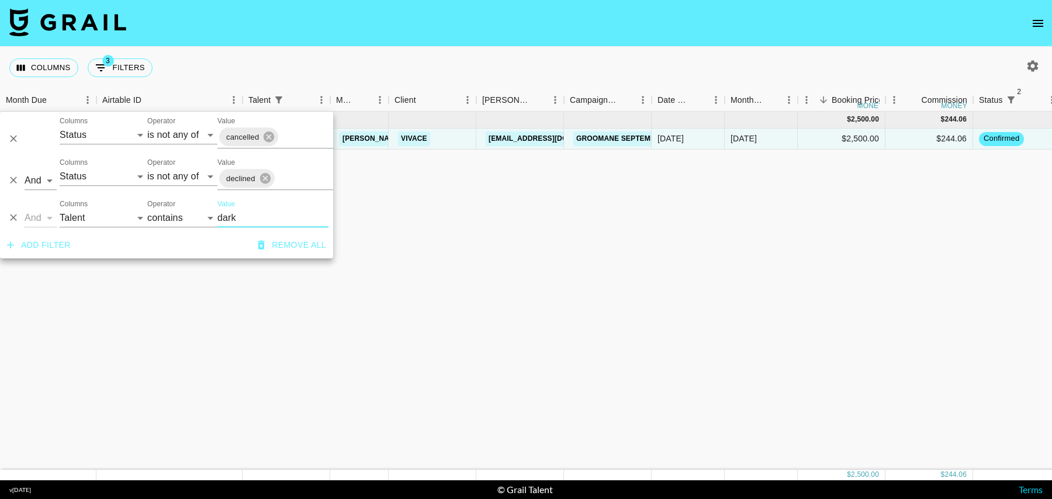
drag, startPoint x: 245, startPoint y: 217, endPoint x: 216, endPoint y: 217, distance: 29.2
click at [216, 217] on div "And Or Columns Grail Platform ID Airtable ID Talent Manager Client Booker Campa…" at bounding box center [166, 213] width 333 height 37
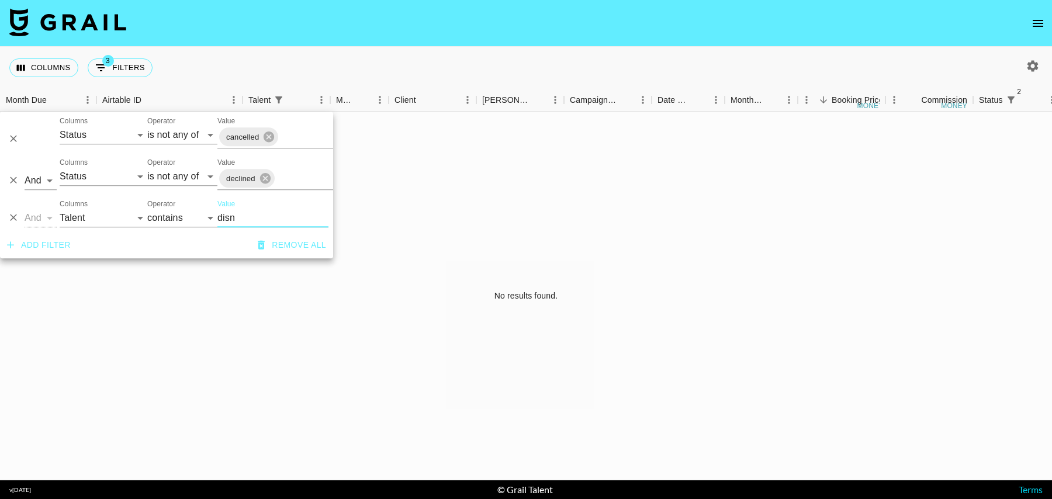
type input "disn"
click at [94, 219] on select "Grail Platform ID Airtable ID Talent Manager Client Booker Campaign (Type) Date…" at bounding box center [104, 218] width 88 height 19
select select "campaign"
click at [60, 209] on select "Grail Platform ID Airtable ID Talent Manager Client Booker Campaign (Type) Date…" at bounding box center [104, 218] width 88 height 19
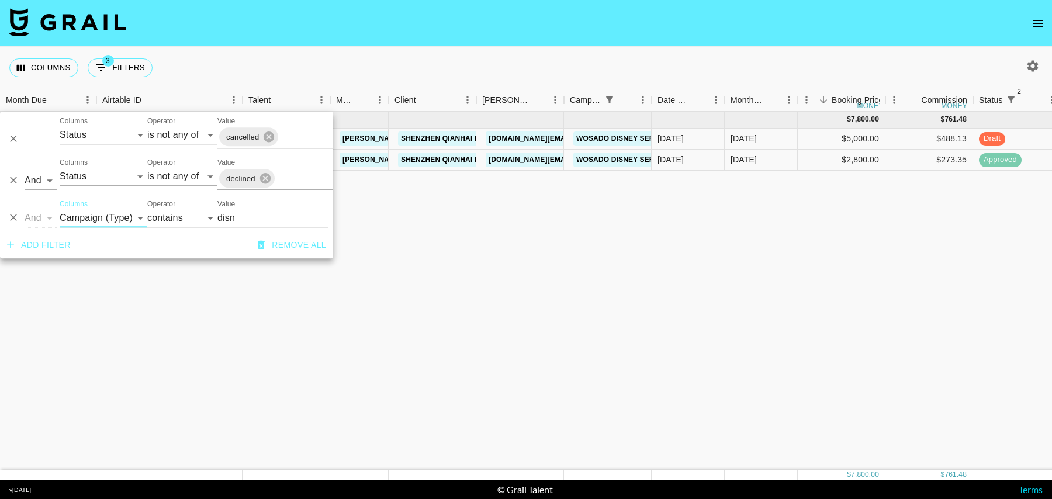
click at [238, 217] on input "disn" at bounding box center [272, 218] width 111 height 19
click at [570, 251] on div "Aug '25 ( 2 ) $ 7,800.00 $ 761.48 recT6SSrsPXx0tn5f piperrockelle tancredi@grai…" at bounding box center [948, 291] width 1897 height 358
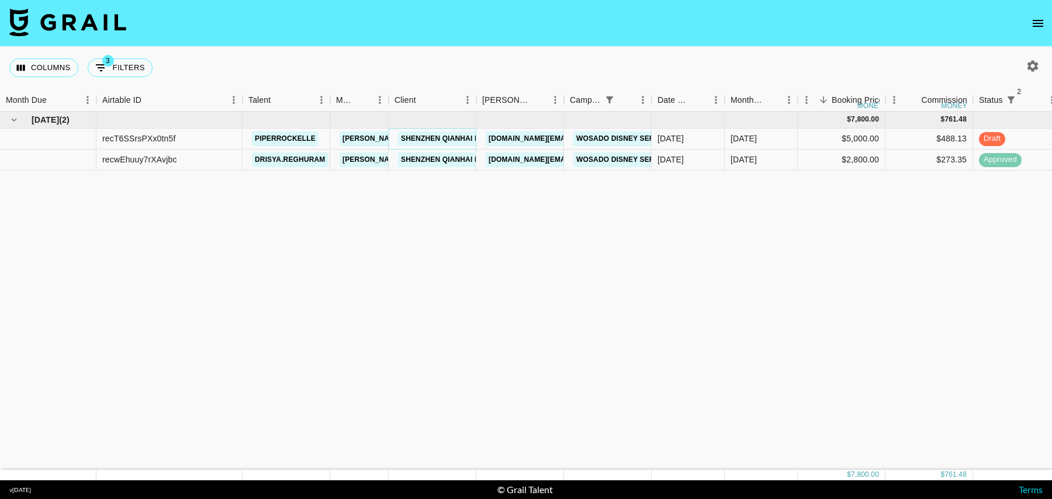
click at [437, 137] on link "Shenzhen Qianhai Magwow Technology [DOMAIN_NAME]" at bounding box center [512, 139] width 228 height 15
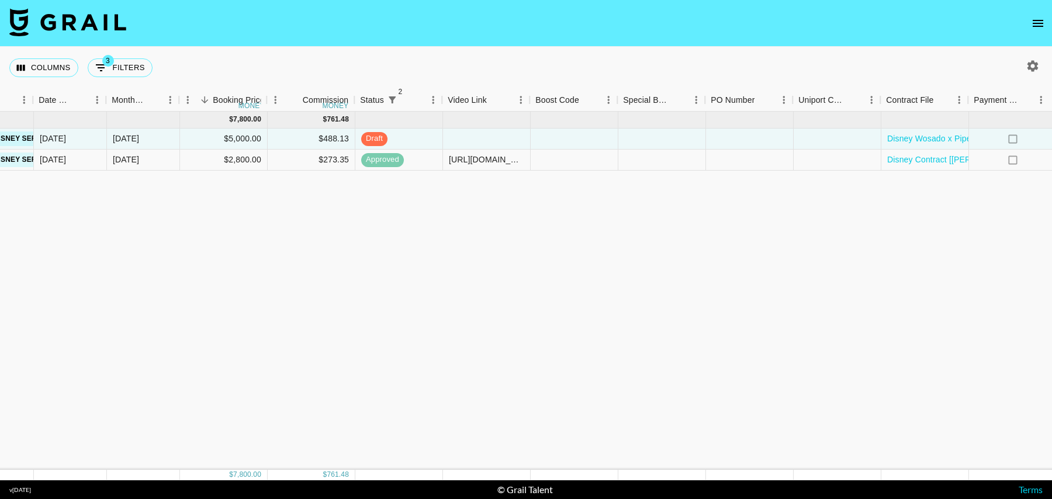
scroll to position [0, 617]
click at [100, 60] on button "3 Filters" at bounding box center [120, 67] width 65 height 19
select select "status"
select select "isNotAnyOf"
select select "status"
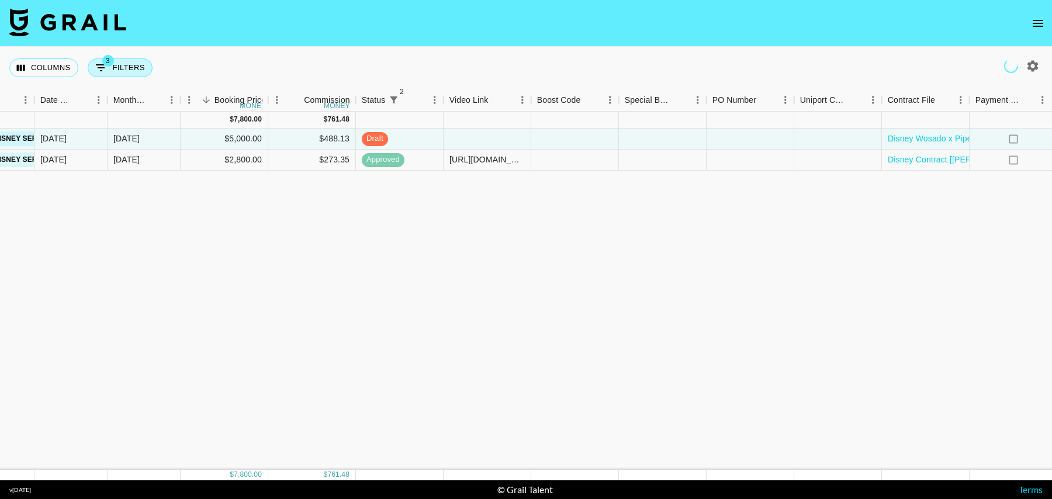
select select "isNotAnyOf"
select select "campaign"
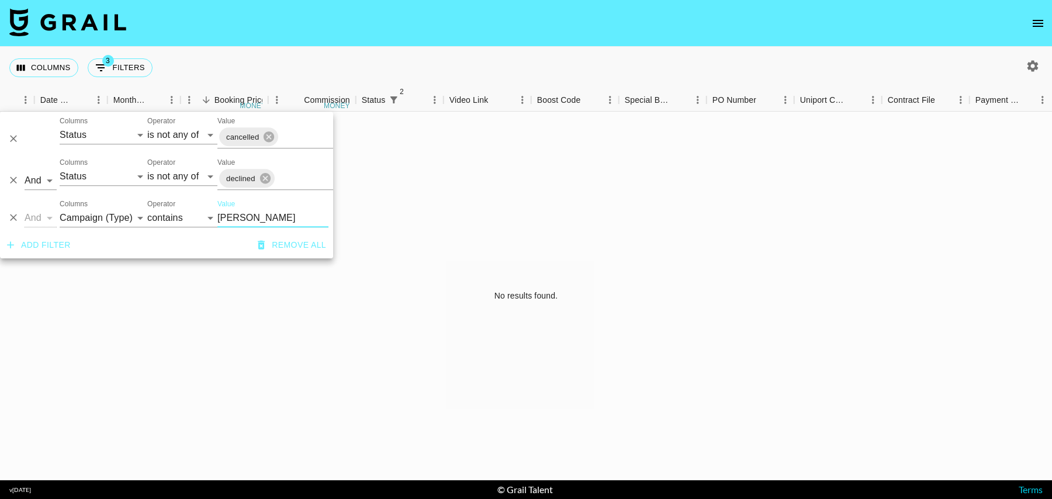
type input "jada"
click at [106, 219] on select "Grail Platform ID Airtable ID Talent Manager Client Booker Campaign (Type) Date…" at bounding box center [104, 218] width 88 height 19
select select "talentName"
click at [60, 209] on select "Grail Platform ID Airtable ID Talent Manager Client Booker Campaign (Type) Date…" at bounding box center [104, 218] width 88 height 19
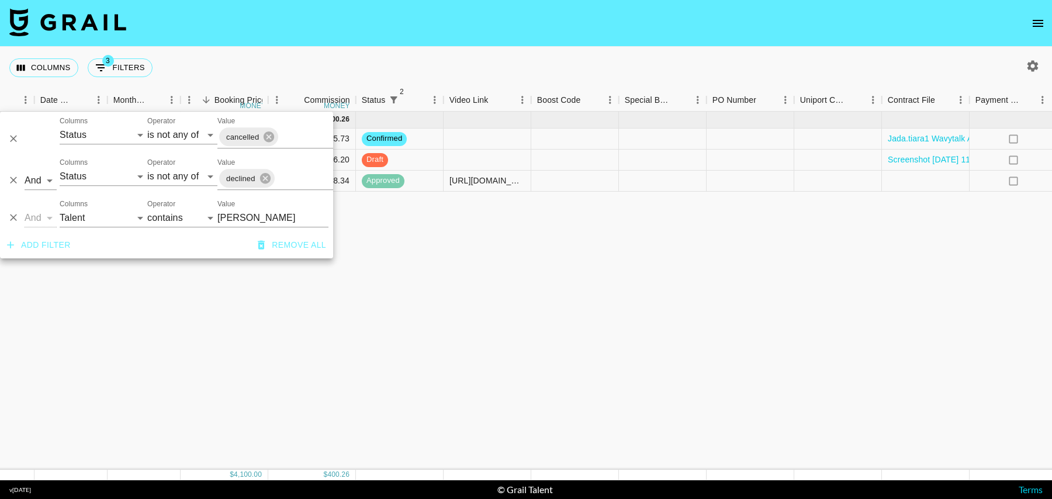
click at [546, 230] on div "Aug '25 ( 3 ) $ 4,100.00 $ 400.26 recML04MMWpjAFqRJ jada.tiara1 tancredi@grail-…" at bounding box center [331, 291] width 1897 height 358
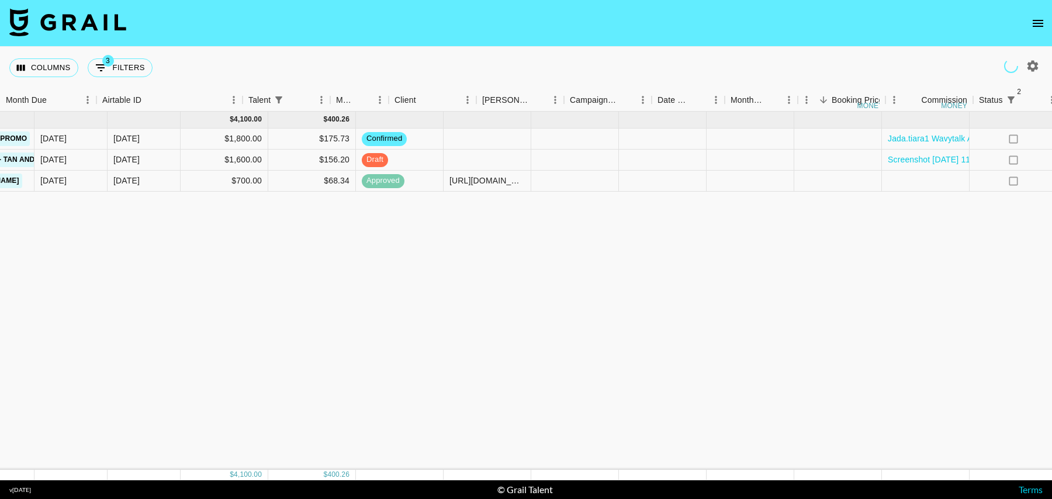
scroll to position [0, 0]
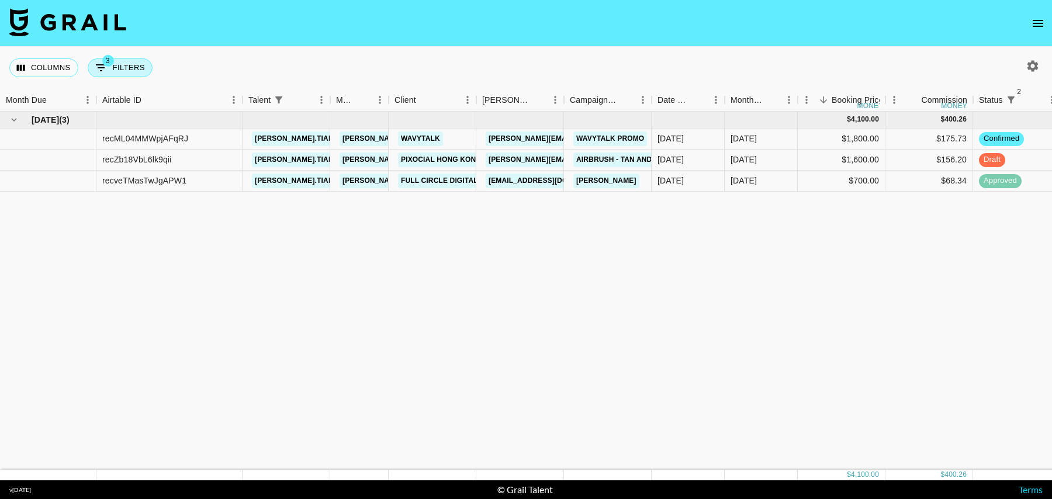
click at [123, 68] on button "3 Filters" at bounding box center [120, 67] width 65 height 19
select select "status"
select select "isNotAnyOf"
select select "status"
select select "isNotAnyOf"
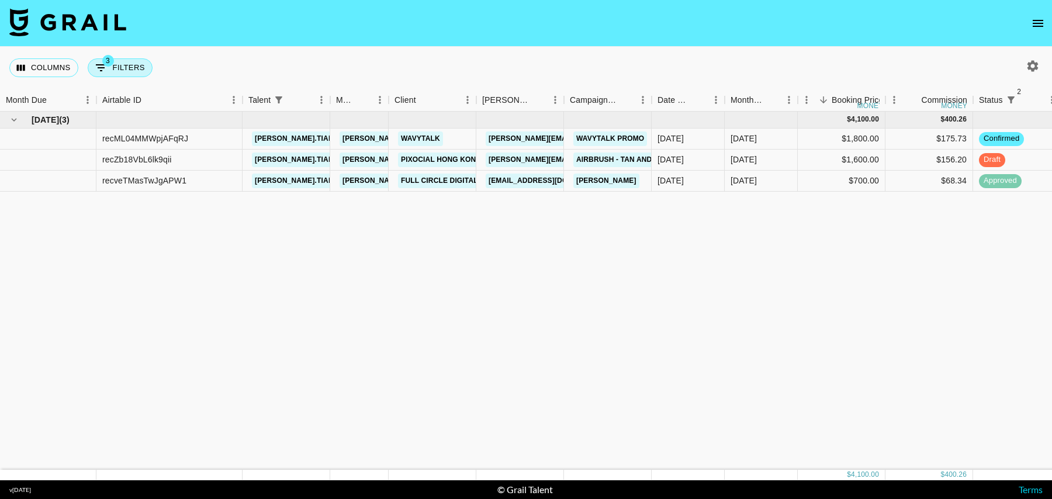
select select "talentName"
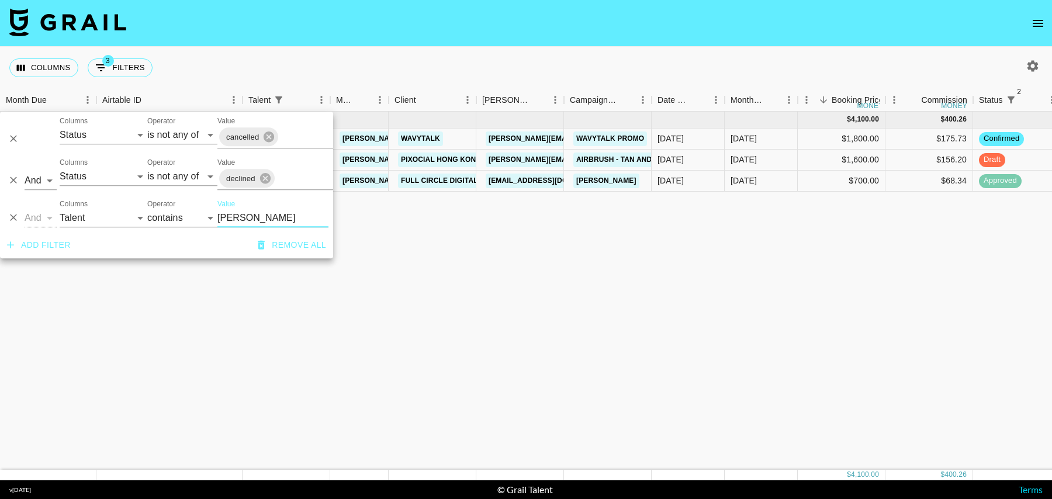
click at [13, 216] on icon "Delete" at bounding box center [14, 218] width 12 height 12
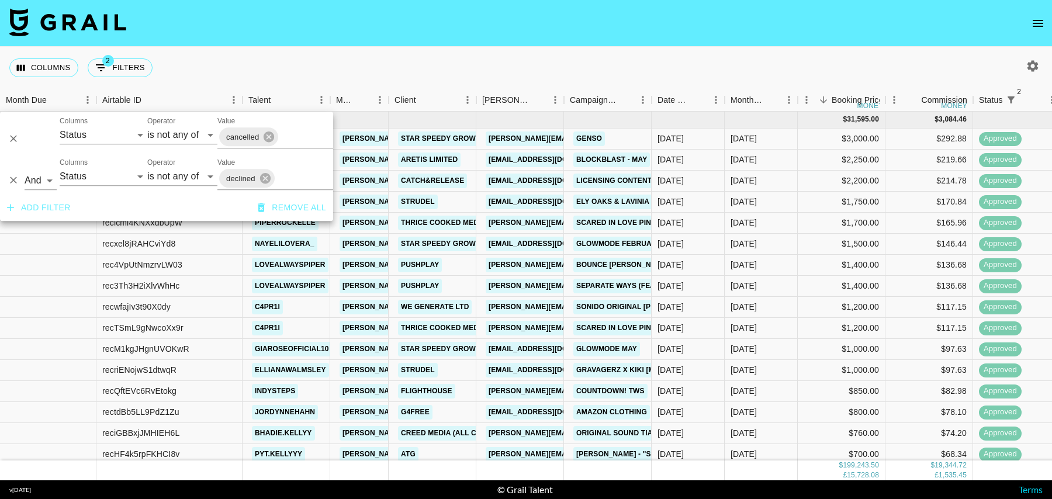
click at [1031, 60] on icon "button" at bounding box center [1033, 66] width 14 height 14
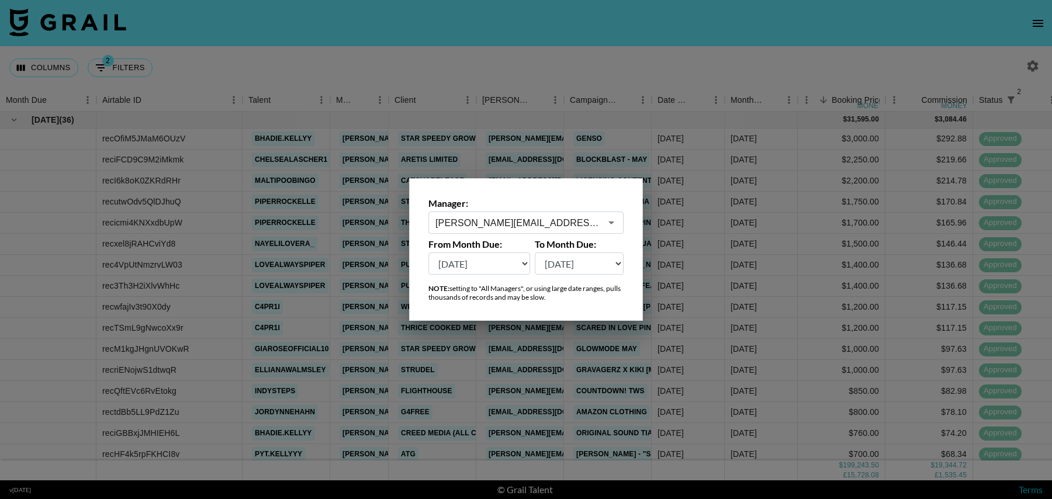
click at [497, 264] on select "Aug '26 Jul '26 Jun '26 May '26 Apr '26 Mar '26 Feb '26 Jan '26 Dec '25 Nov '25…" at bounding box center [479, 263] width 102 height 22
select select "Aug '24"
click at [428, 252] on select "Aug '26 Jul '26 Jun '26 May '26 Apr '26 Mar '26 Feb '26 Jan '26 Dec '25 Nov '25…" at bounding box center [479, 263] width 102 height 22
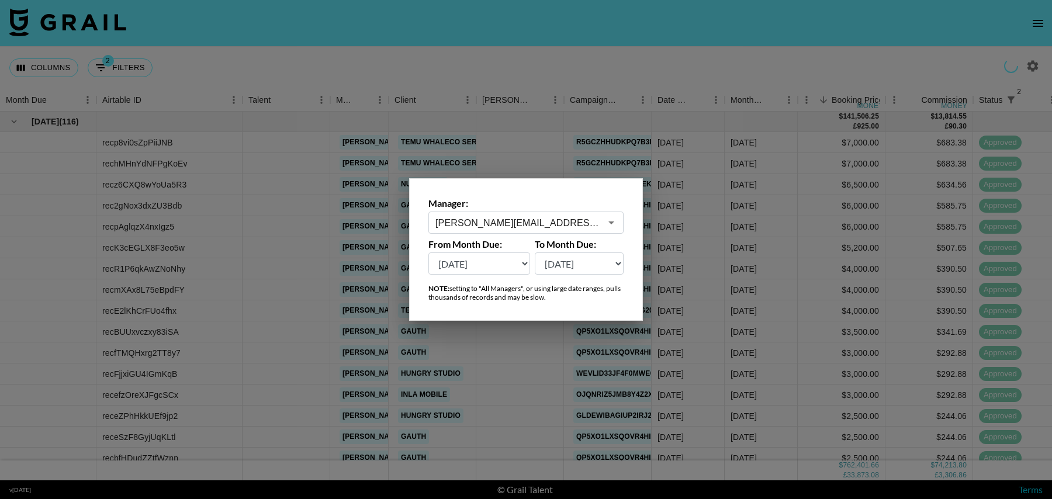
click at [571, 63] on div at bounding box center [526, 249] width 1052 height 499
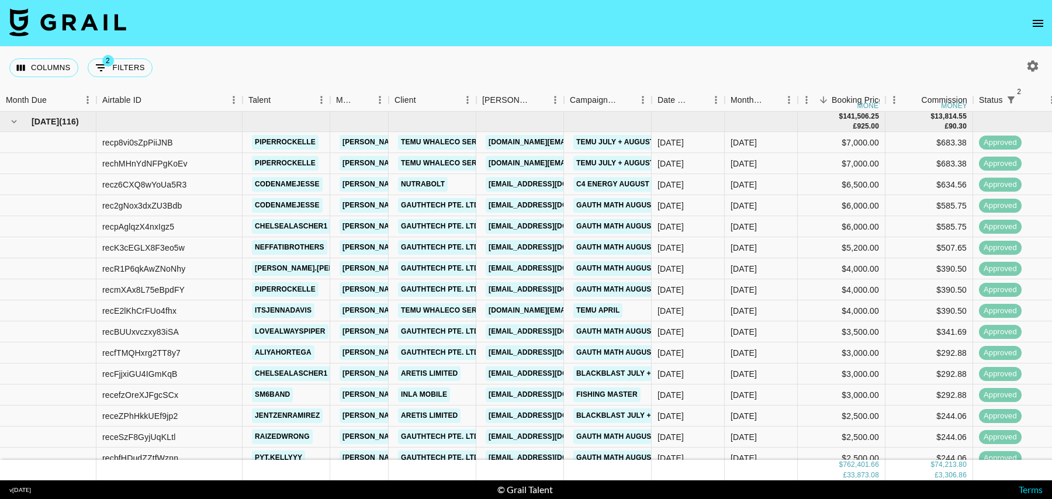
click at [1033, 68] on icon "button" at bounding box center [1033, 66] width 14 height 14
select select "Aug '24"
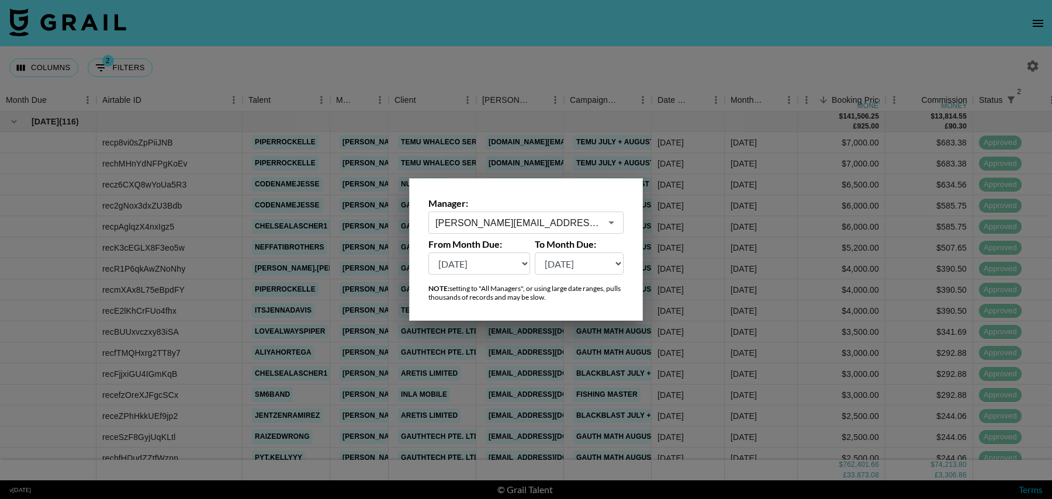
click at [566, 141] on div at bounding box center [526, 249] width 1052 height 499
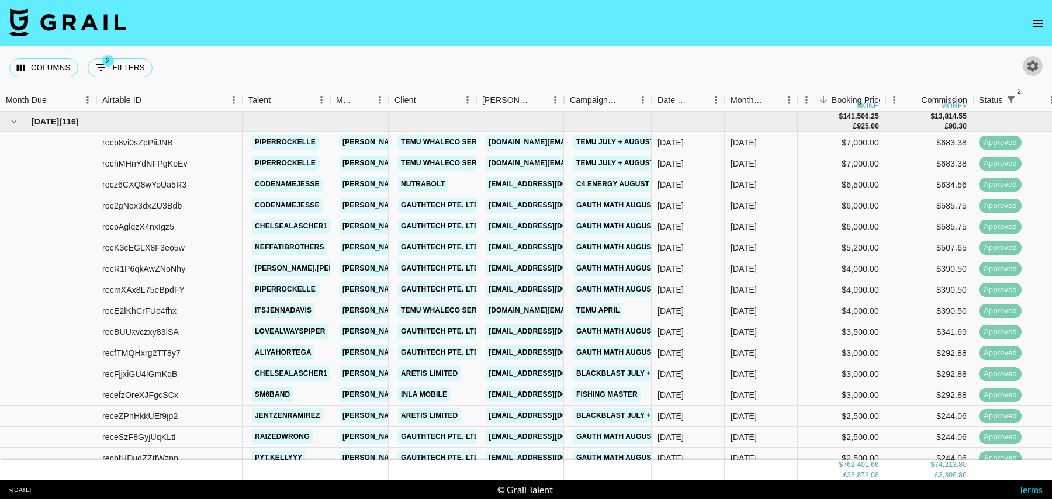
click at [1033, 68] on icon "button" at bounding box center [1033, 65] width 11 height 11
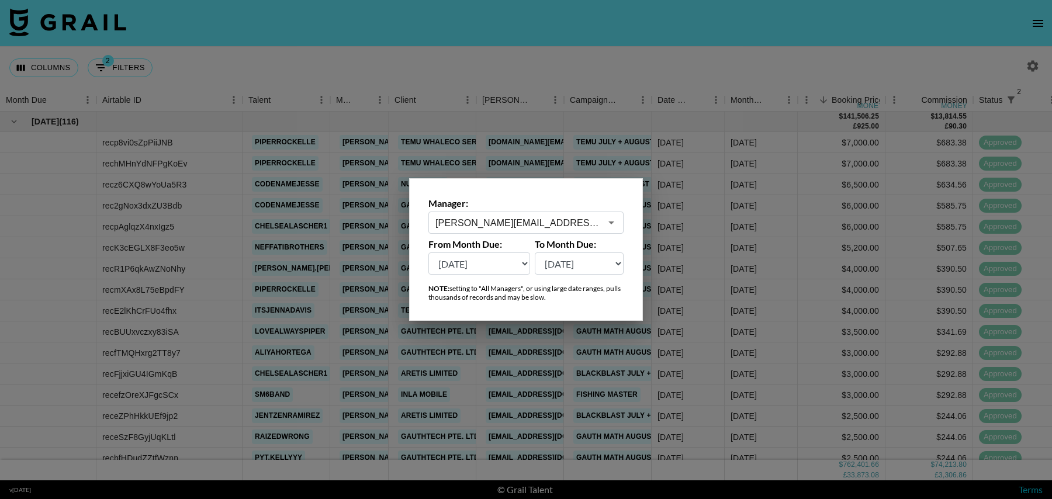
click at [511, 265] on select "Aug '26 Jul '26 Jun '26 May '26 Apr '26 Mar '26 Feb '26 Jan '26 Dec '25 Nov '25…" at bounding box center [479, 263] width 102 height 22
select select "Aug '25"
click at [428, 252] on select "Aug '26 Jul '26 Jun '26 May '26 Apr '26 Mar '26 Feb '26 Jan '26 Dec '25 Nov '25…" at bounding box center [479, 263] width 102 height 22
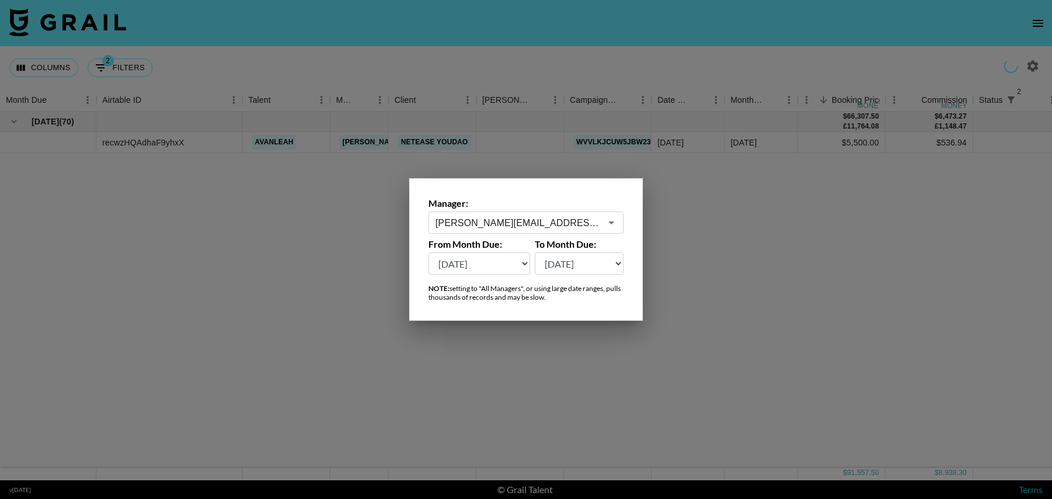
click at [486, 71] on div at bounding box center [526, 249] width 1052 height 499
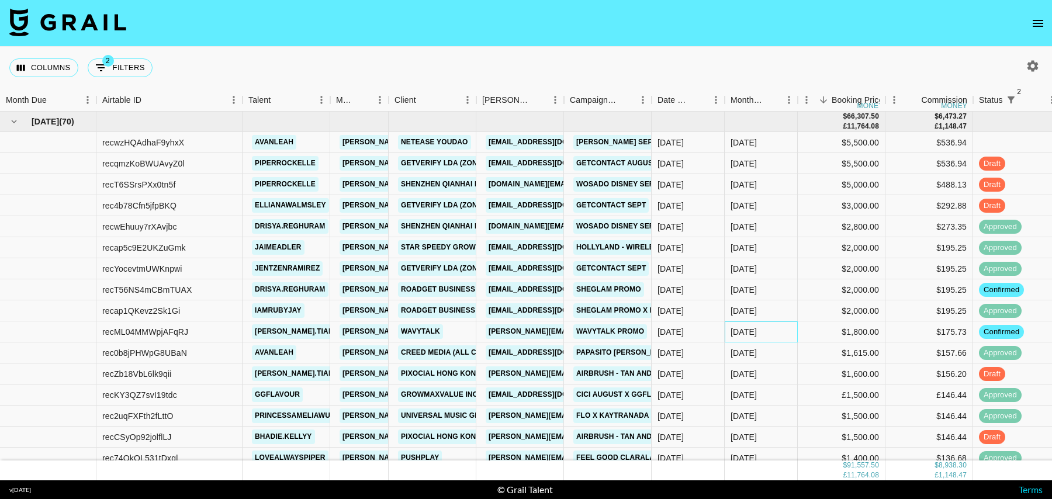
click at [782, 330] on div "Aug '25" at bounding box center [761, 331] width 73 height 21
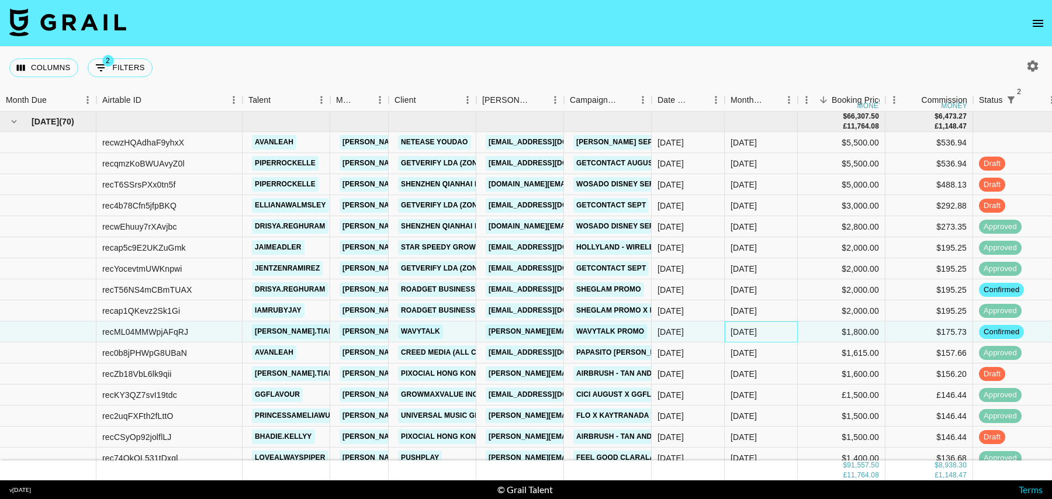
click at [782, 330] on div "Aug '25" at bounding box center [761, 331] width 73 height 21
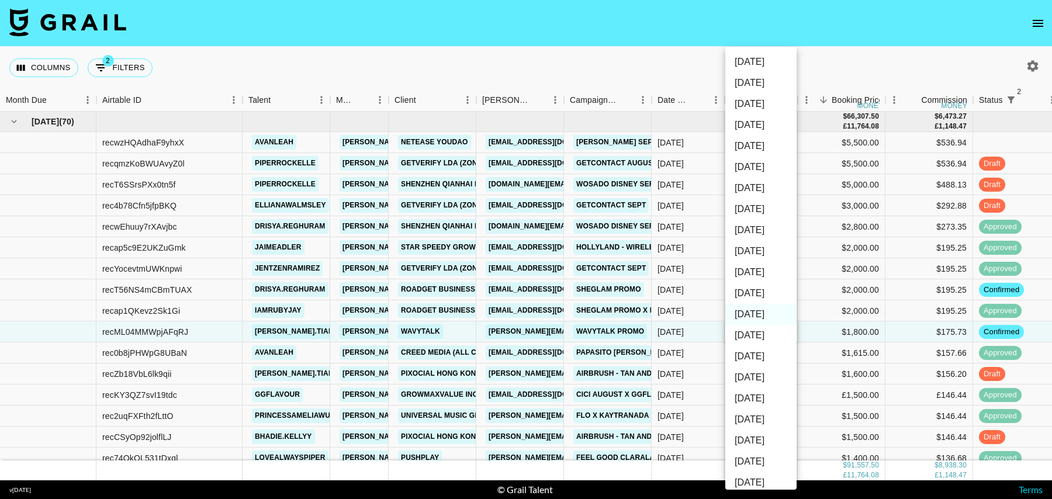
click at [760, 295] on li "Sep '25" at bounding box center [760, 293] width 71 height 21
type input "Sep '25"
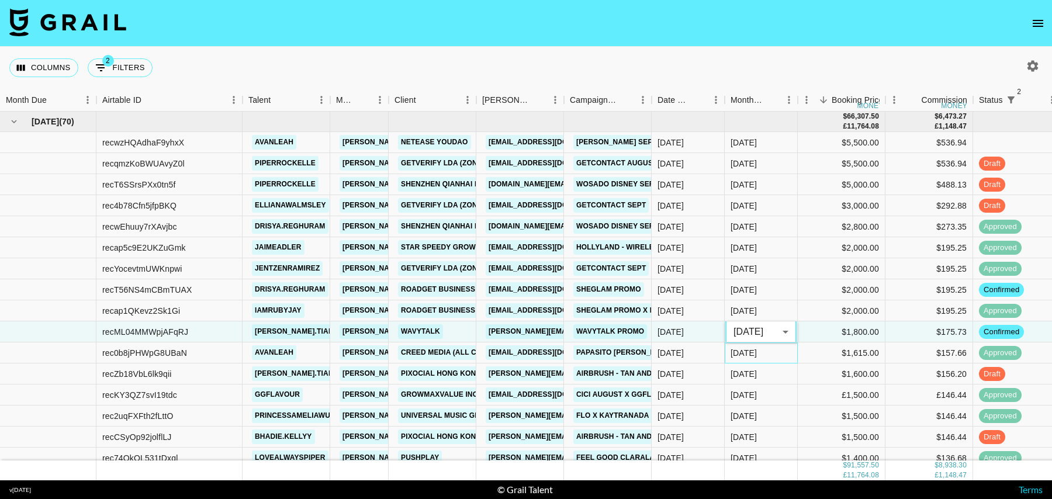
click at [784, 359] on div "Aug '25" at bounding box center [761, 353] width 73 height 21
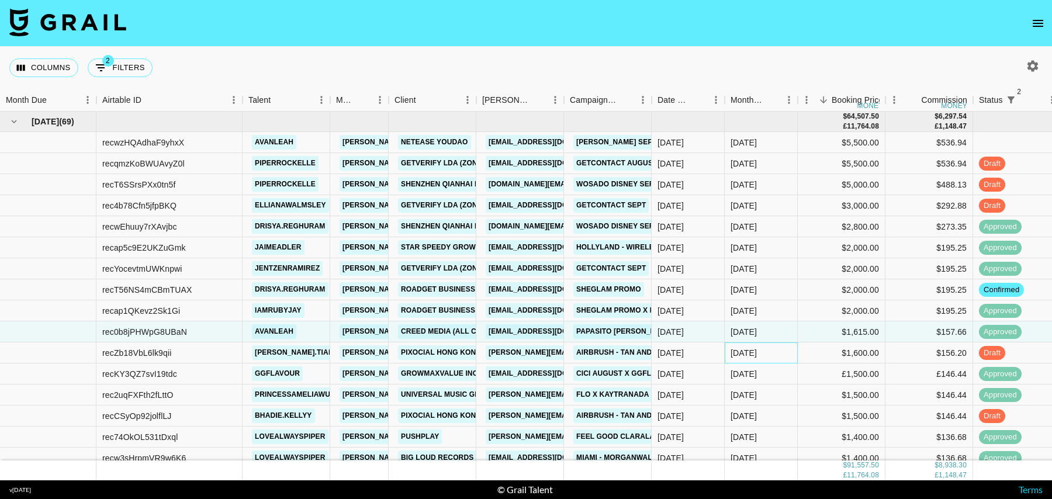
click at [783, 354] on div "Aug '25" at bounding box center [761, 353] width 73 height 21
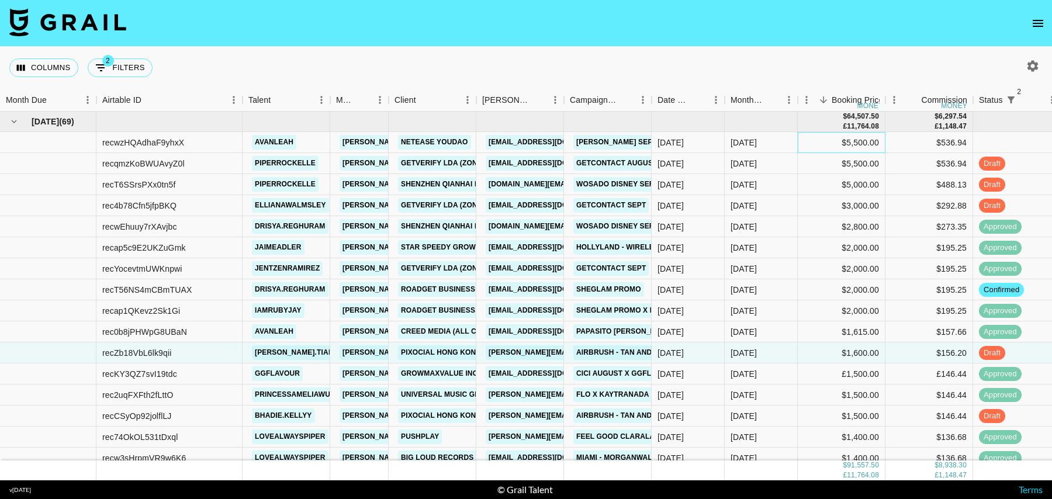
click at [807, 144] on div "$5,500.00" at bounding box center [842, 142] width 88 height 21
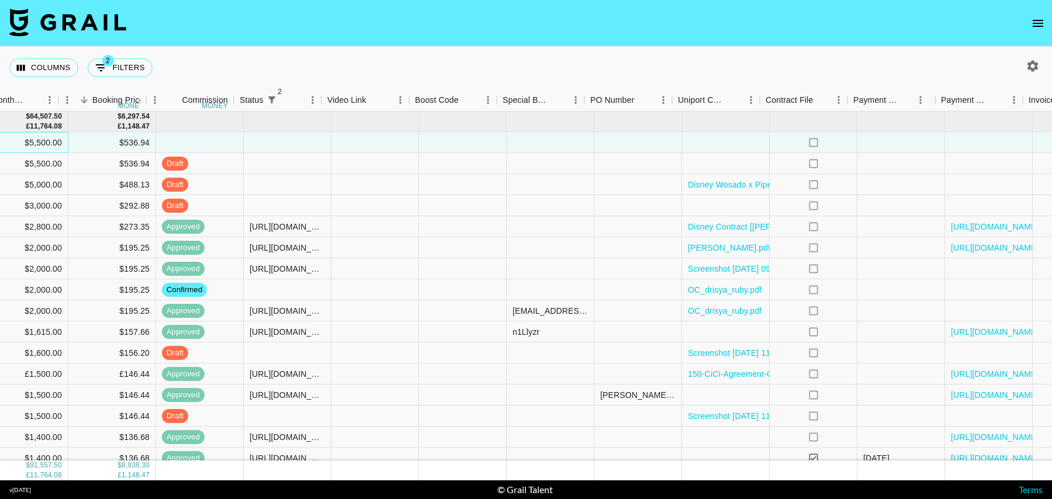
scroll to position [0, 845]
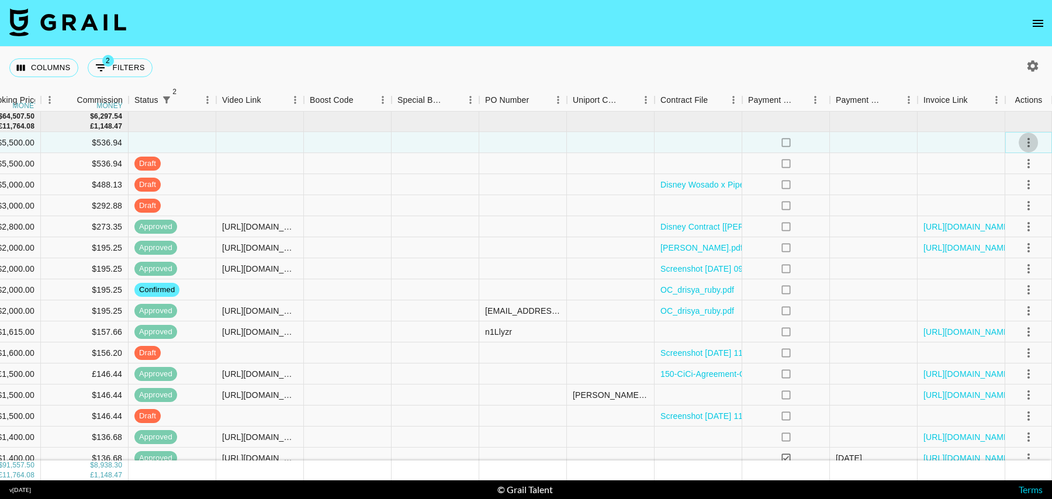
click at [1030, 143] on icon "select merge strategy" at bounding box center [1029, 143] width 14 height 14
click at [1020, 159] on li "Confirm" at bounding box center [1014, 167] width 76 height 21
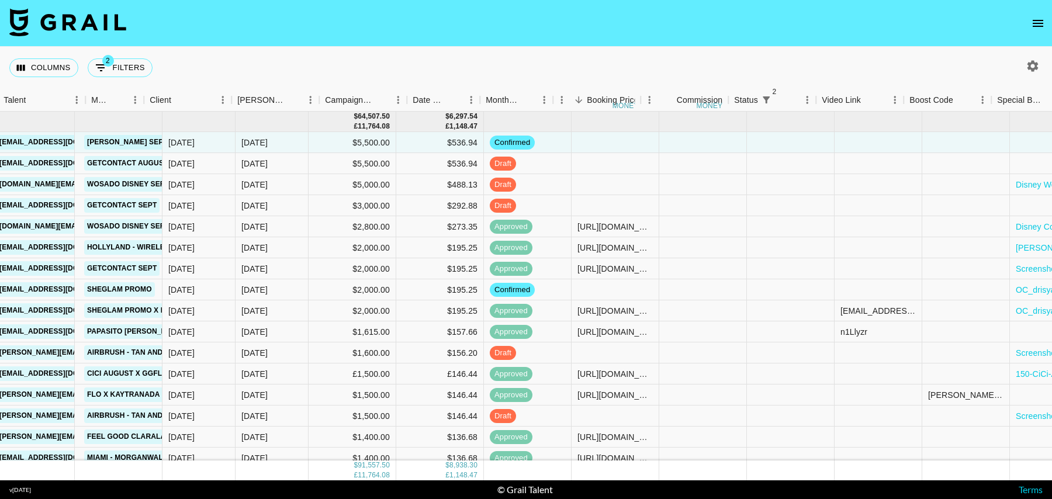
scroll to position [0, 60]
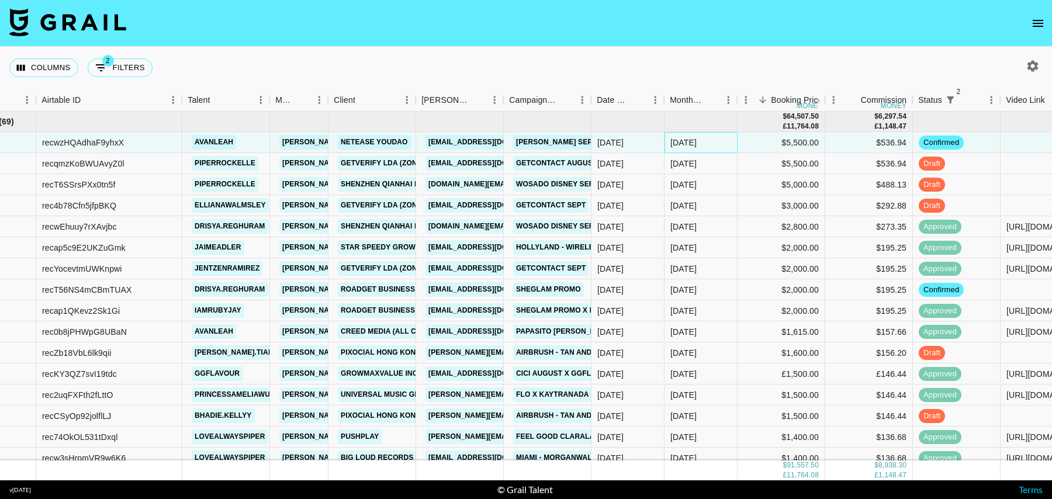
click at [728, 147] on div "Aug '25" at bounding box center [701, 142] width 73 height 21
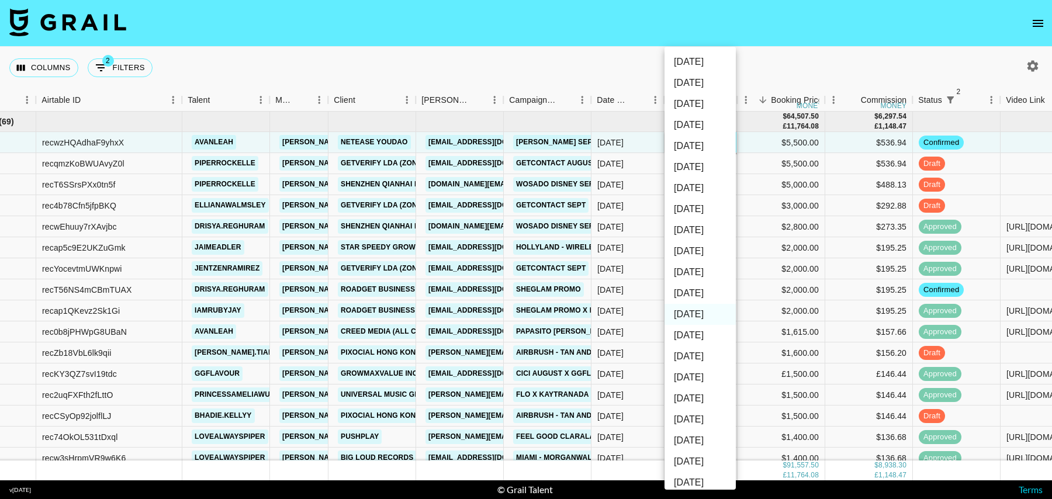
click at [697, 293] on li "Sep '25" at bounding box center [700, 293] width 71 height 21
type input "Sep '25"
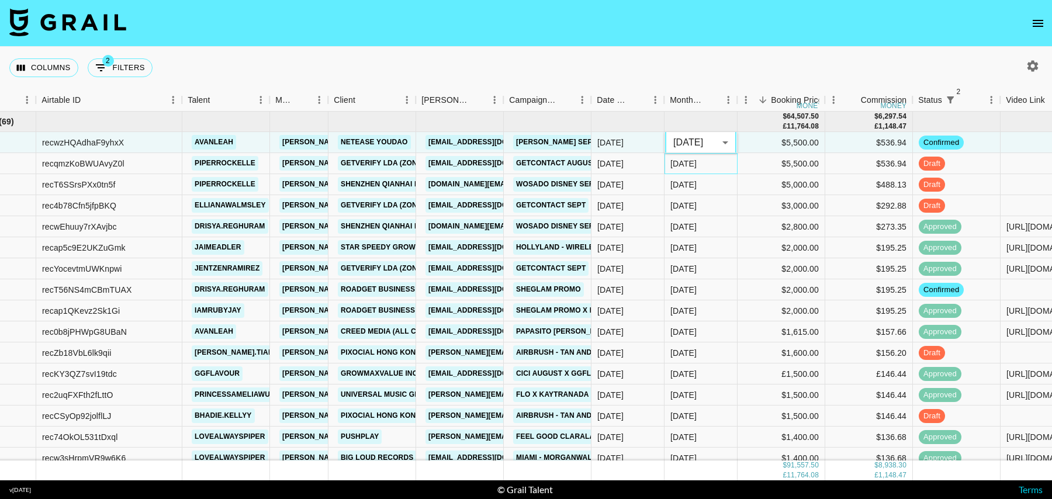
click at [723, 168] on div "Aug '25" at bounding box center [701, 163] width 73 height 21
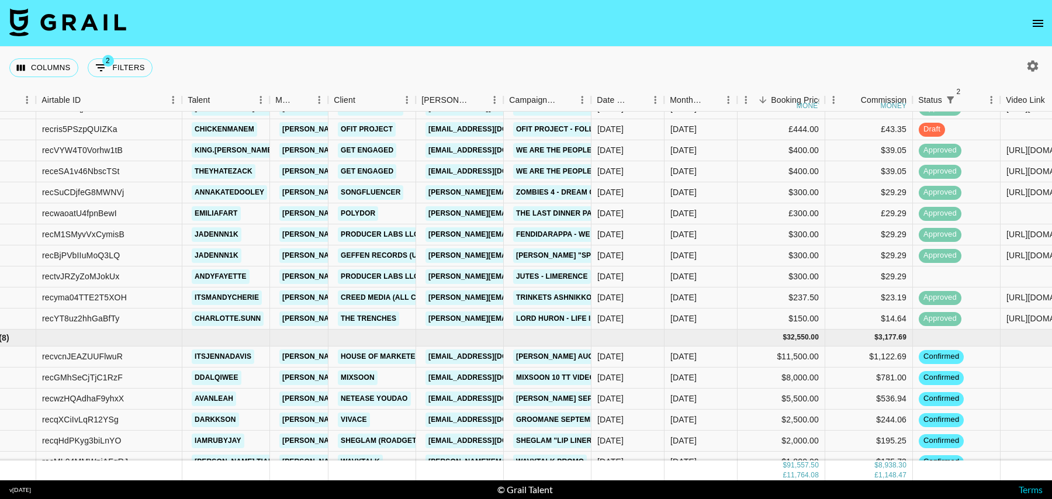
scroll to position [1230, 60]
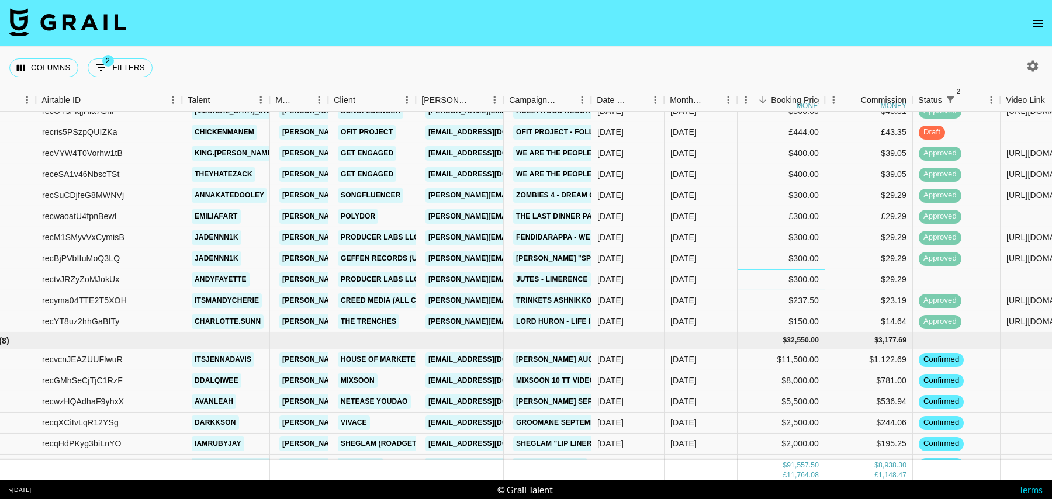
click at [749, 274] on div "$300.00" at bounding box center [782, 279] width 88 height 21
